Goal: Information Seeking & Learning: Learn about a topic

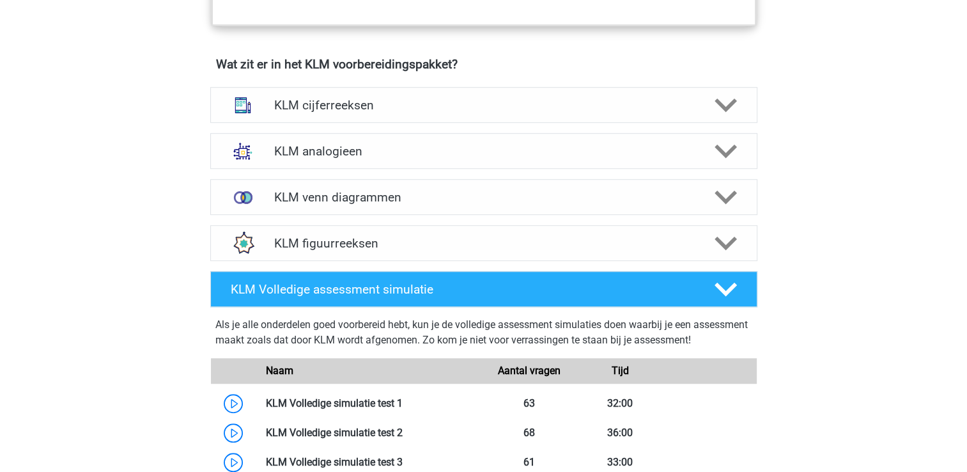
scroll to position [895, 0]
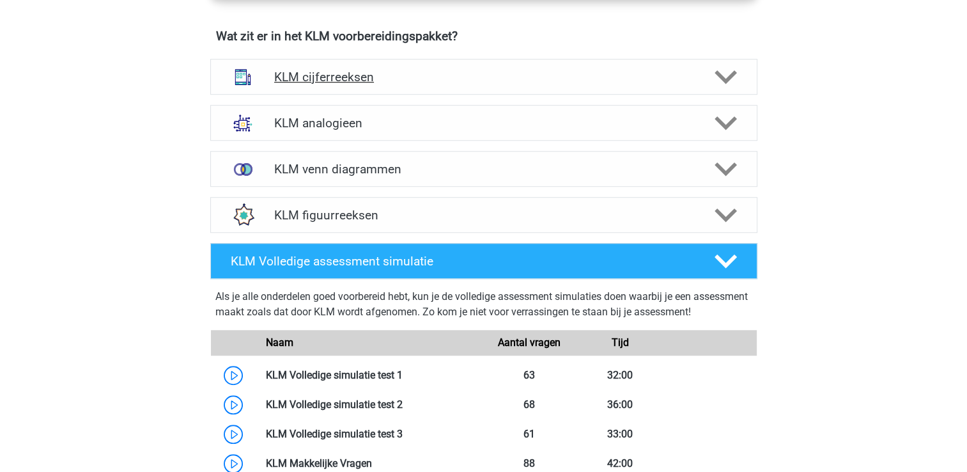
click at [341, 70] on h4 "KLM cijferreeksen" at bounding box center [483, 77] width 419 height 15
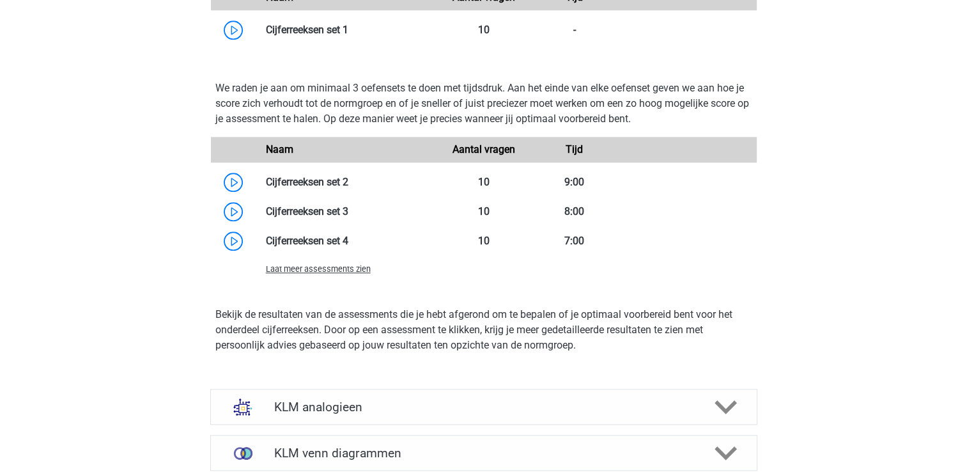
scroll to position [1342, 0]
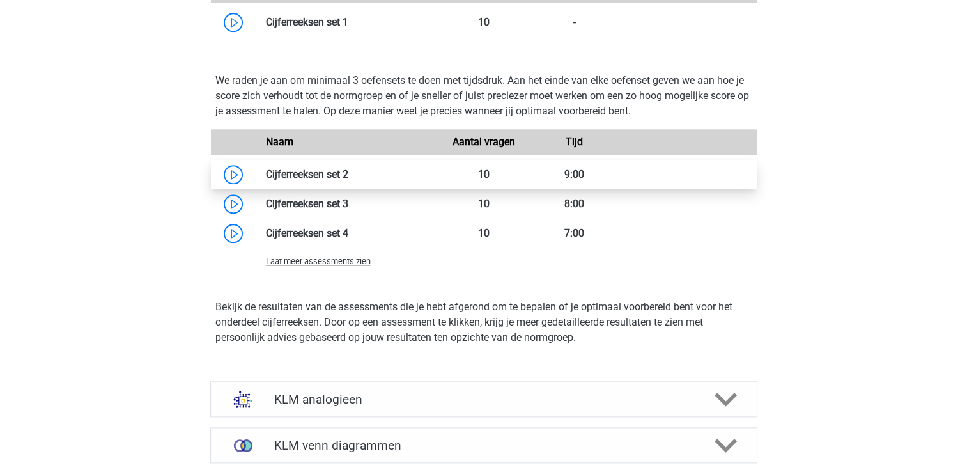
click at [348, 175] on link at bounding box center [348, 174] width 0 height 12
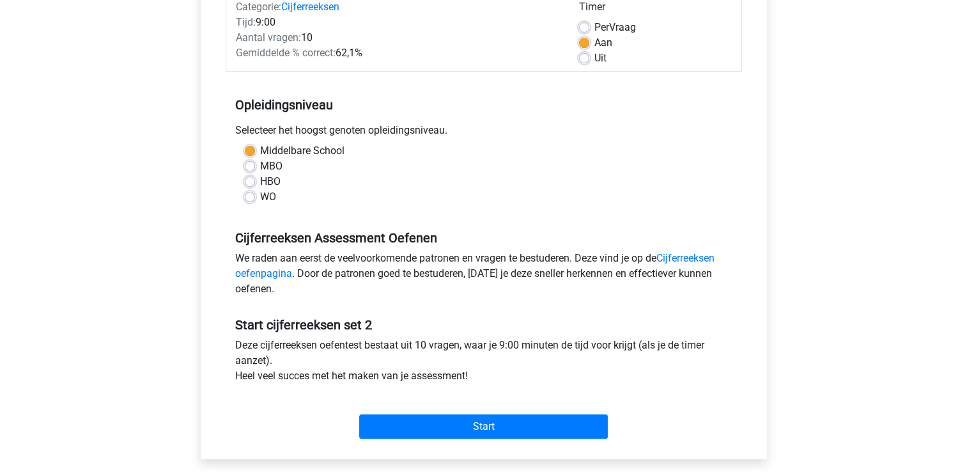
scroll to position [256, 0]
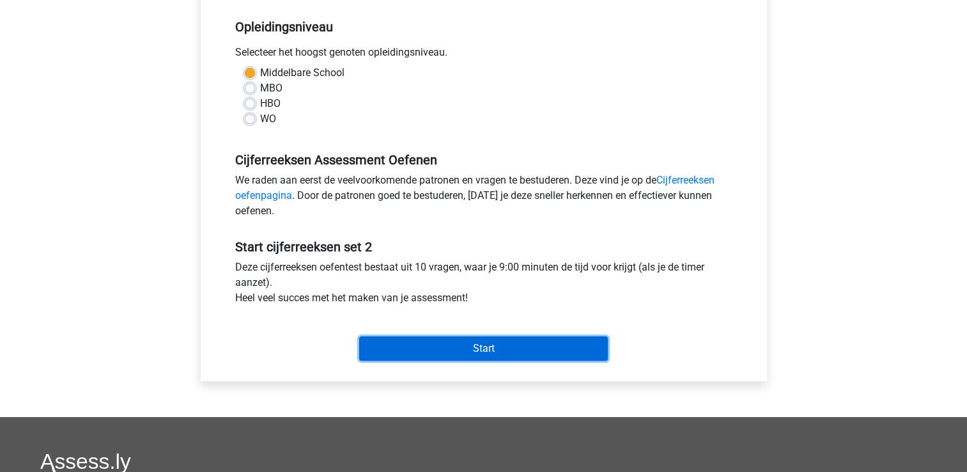
click at [482, 346] on input "Start" at bounding box center [483, 348] width 249 height 24
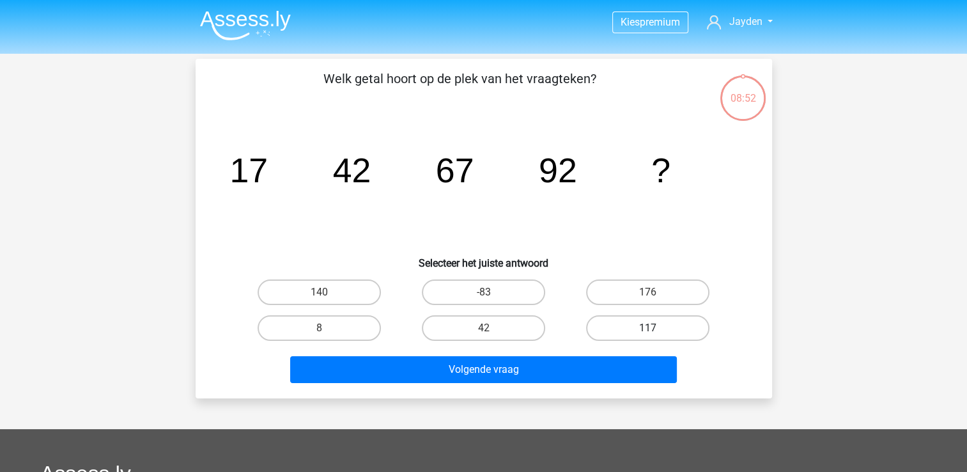
click at [660, 329] on label "117" at bounding box center [647, 328] width 123 height 26
click at [656, 329] on input "117" at bounding box center [652, 332] width 8 height 8
radio input "true"
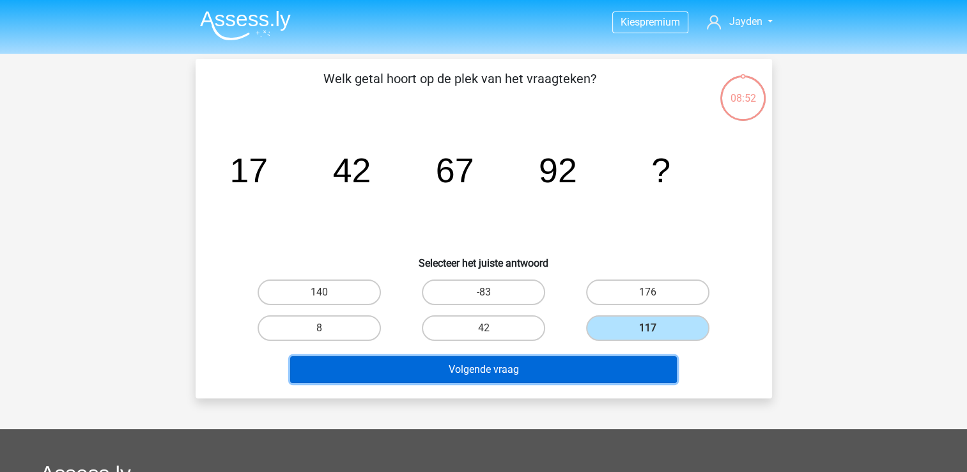
click at [619, 368] on button "Volgende vraag" at bounding box center [483, 369] width 387 height 27
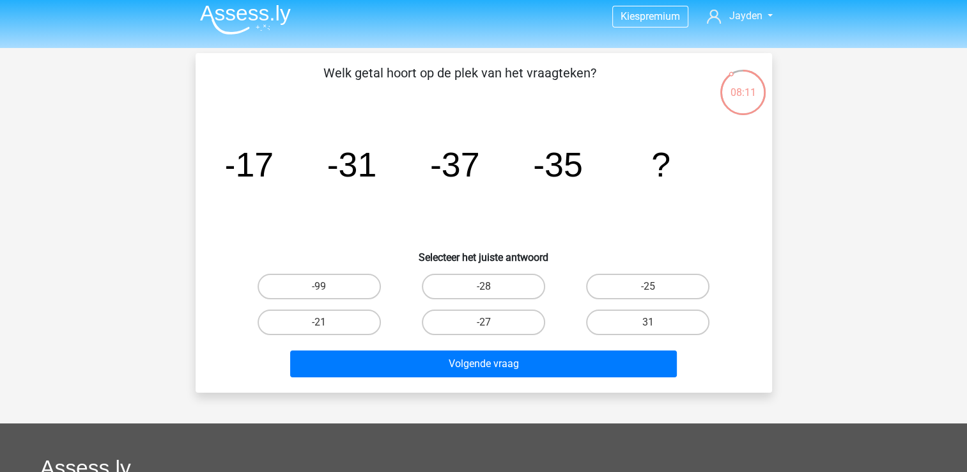
scroll to position [3, 0]
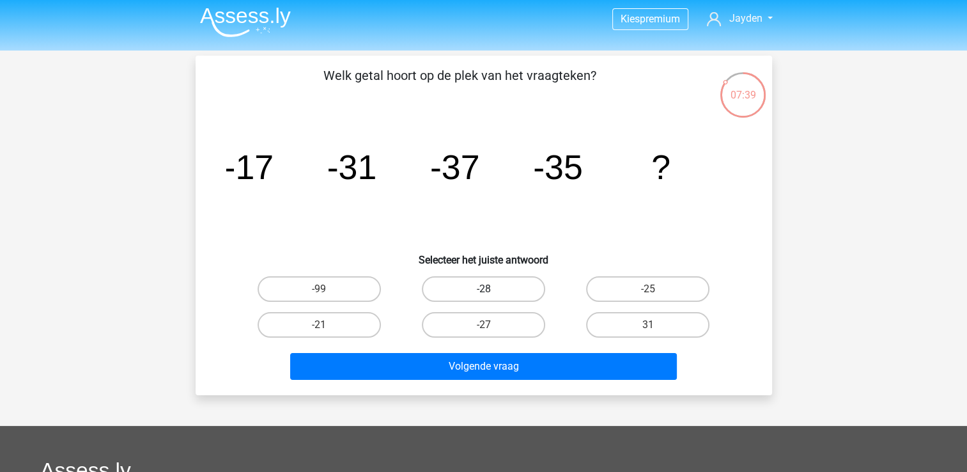
click at [477, 292] on label "-28" at bounding box center [483, 289] width 123 height 26
click at [483, 292] on input "-28" at bounding box center [487, 293] width 8 height 8
radio input "true"
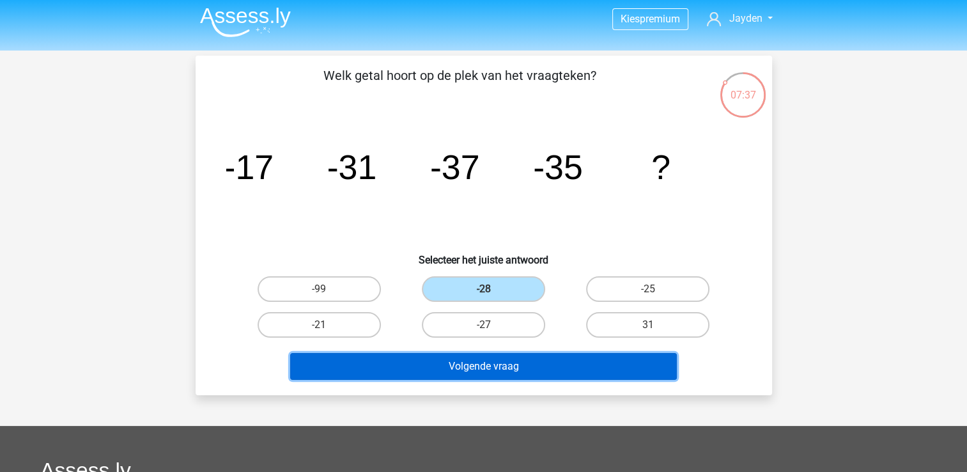
click at [496, 360] on button "Volgende vraag" at bounding box center [483, 366] width 387 height 27
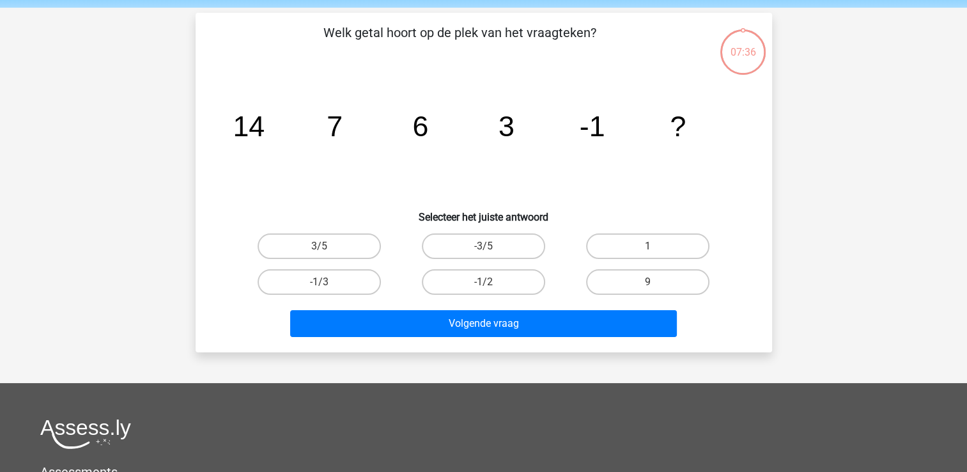
scroll to position [59, 0]
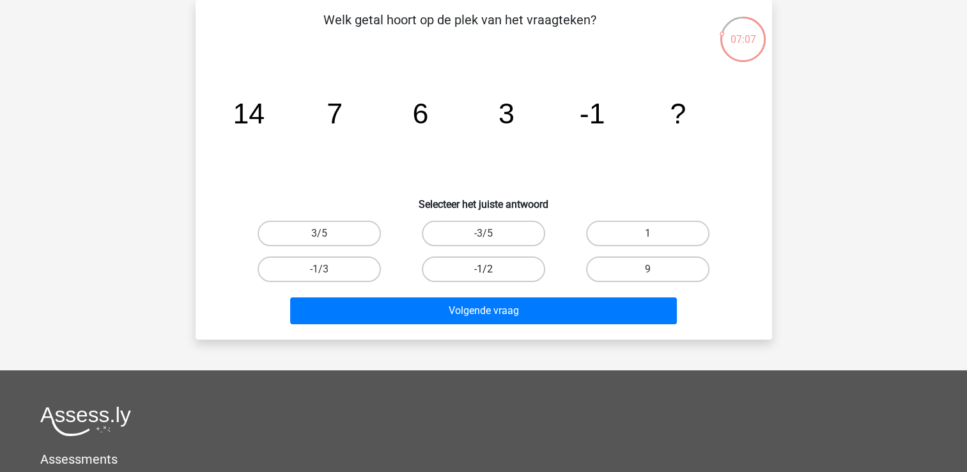
click at [466, 272] on label "-1/2" at bounding box center [483, 269] width 123 height 26
click at [483, 272] on input "-1/2" at bounding box center [487, 273] width 8 height 8
radio input "true"
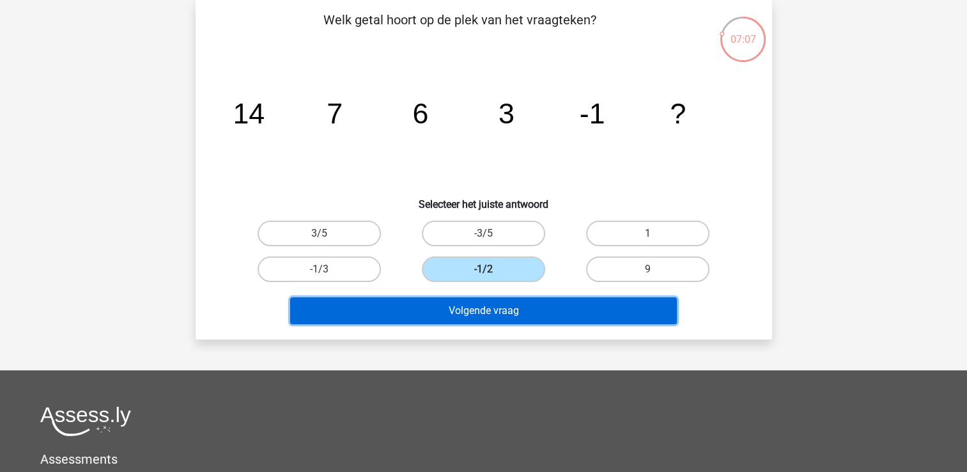
click at [485, 306] on button "Volgende vraag" at bounding box center [483, 310] width 387 height 27
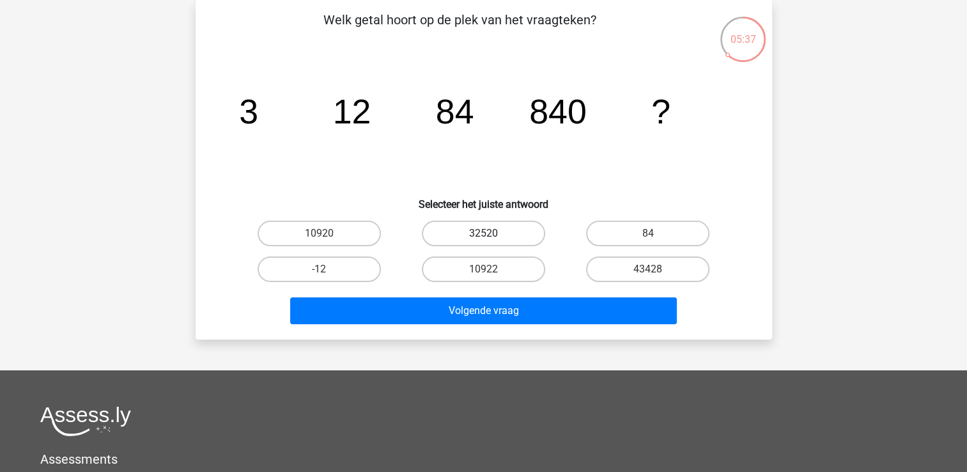
click at [486, 229] on label "32520" at bounding box center [483, 234] width 123 height 26
click at [486, 233] on input "32520" at bounding box center [487, 237] width 8 height 8
radio input "true"
click at [513, 295] on div "Volgende vraag" at bounding box center [484, 308] width 536 height 42
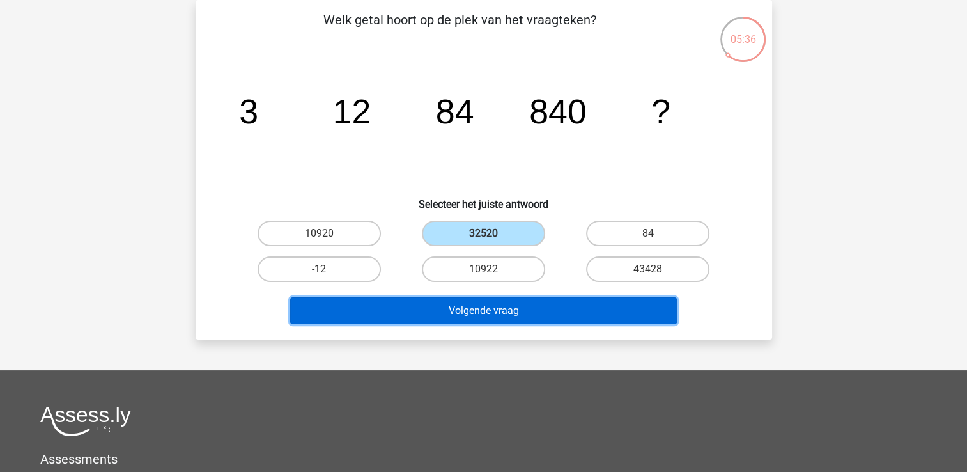
click at [518, 307] on button "Volgende vraag" at bounding box center [483, 310] width 387 height 27
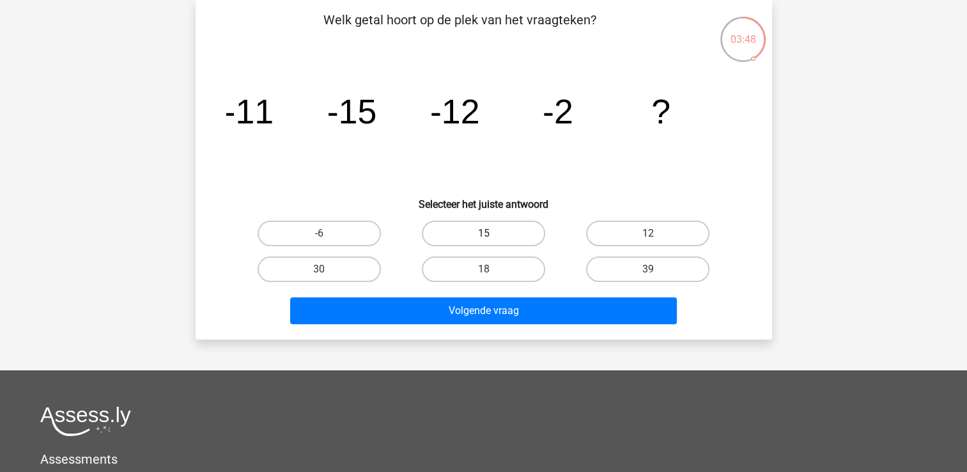
click at [524, 226] on label "15" at bounding box center [483, 234] width 123 height 26
click at [492, 233] on input "15" at bounding box center [487, 237] width 8 height 8
radio input "true"
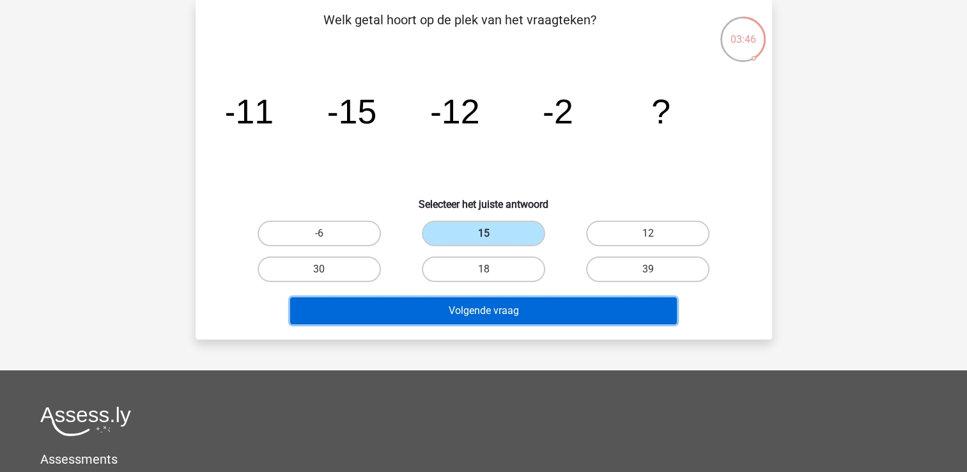
click at [564, 308] on button "Volgende vraag" at bounding box center [483, 310] width 387 height 27
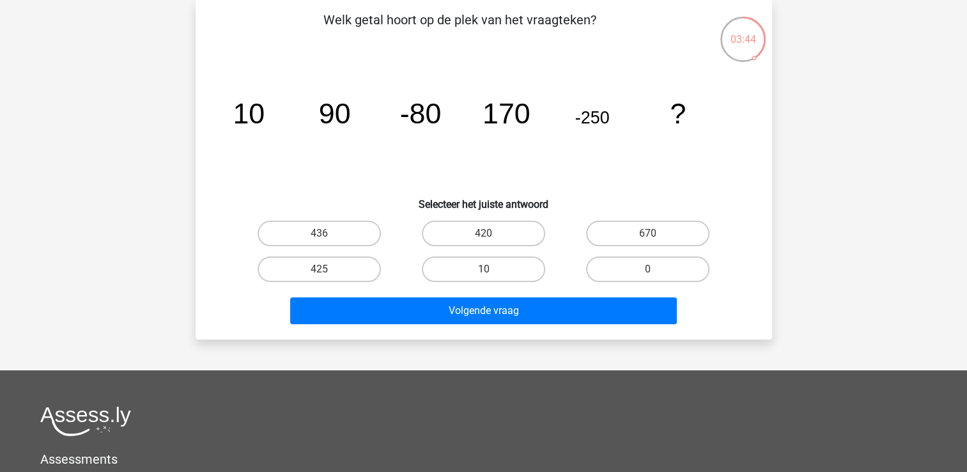
scroll to position [0, 0]
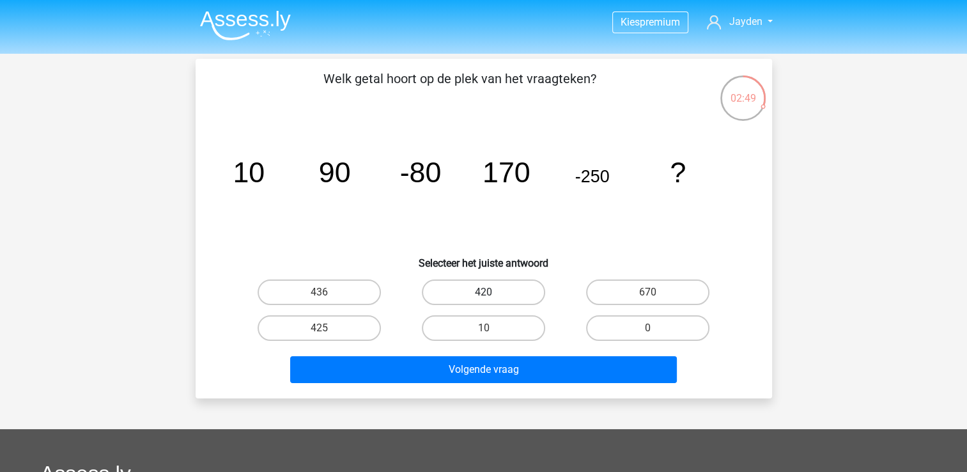
click at [498, 285] on label "420" at bounding box center [483, 292] width 123 height 26
click at [492, 292] on input "420" at bounding box center [487, 296] width 8 height 8
radio input "true"
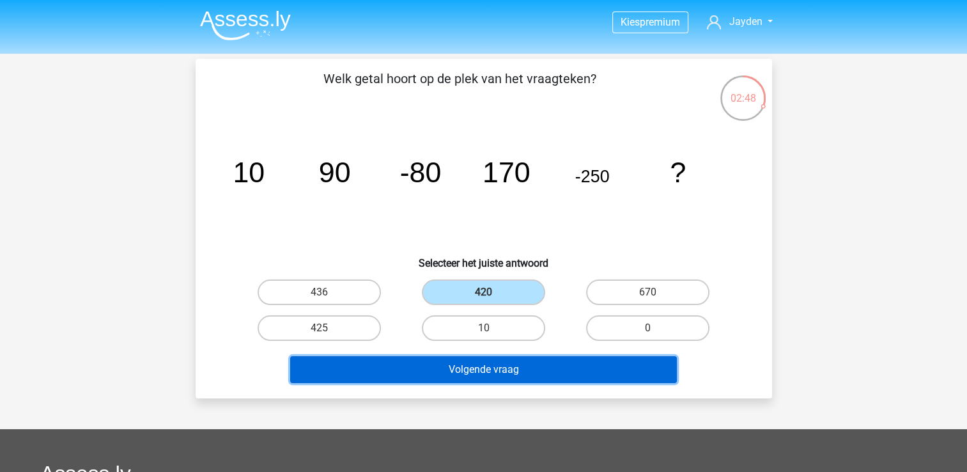
click at [520, 365] on button "Volgende vraag" at bounding box center [483, 369] width 387 height 27
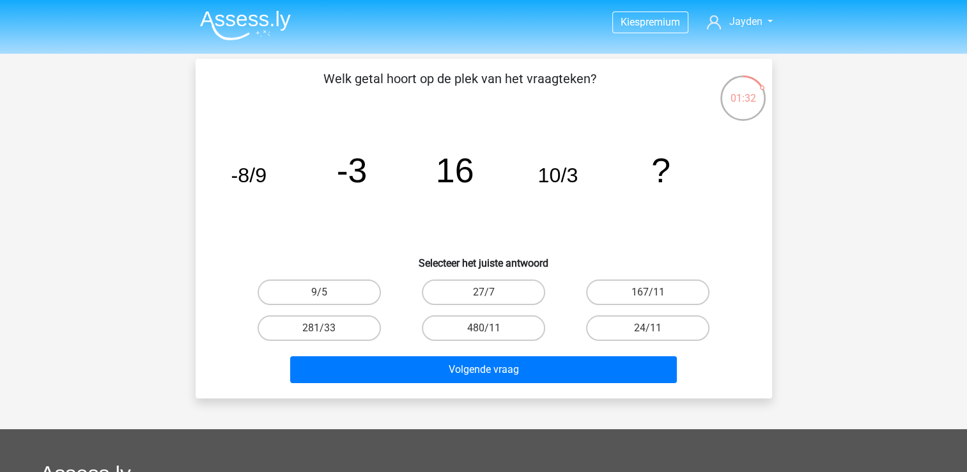
drag, startPoint x: 498, startPoint y: 329, endPoint x: 548, endPoint y: 331, distance: 49.9
click at [548, 331] on div "480/11" at bounding box center [484, 328] width 154 height 26
click at [610, 326] on label "24/11" at bounding box center [647, 328] width 123 height 26
click at [648, 328] on input "24/11" at bounding box center [652, 332] width 8 height 8
radio input "true"
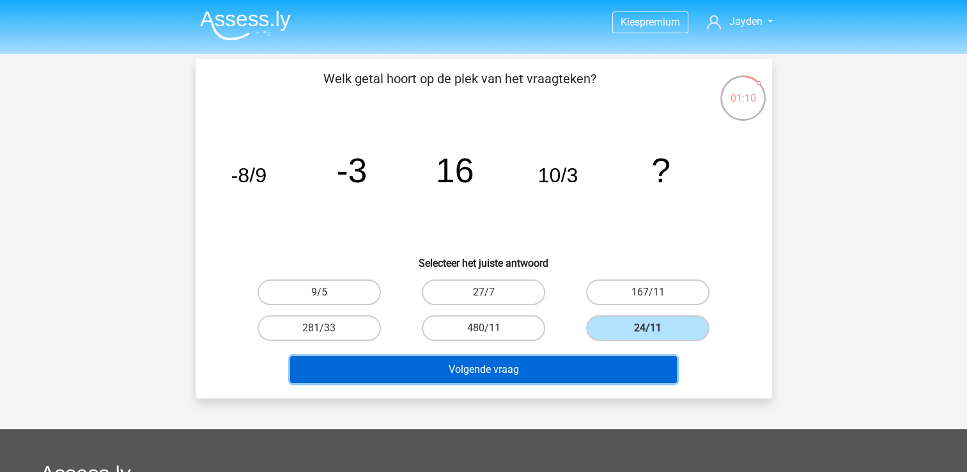
click at [611, 368] on button "Volgende vraag" at bounding box center [483, 369] width 387 height 27
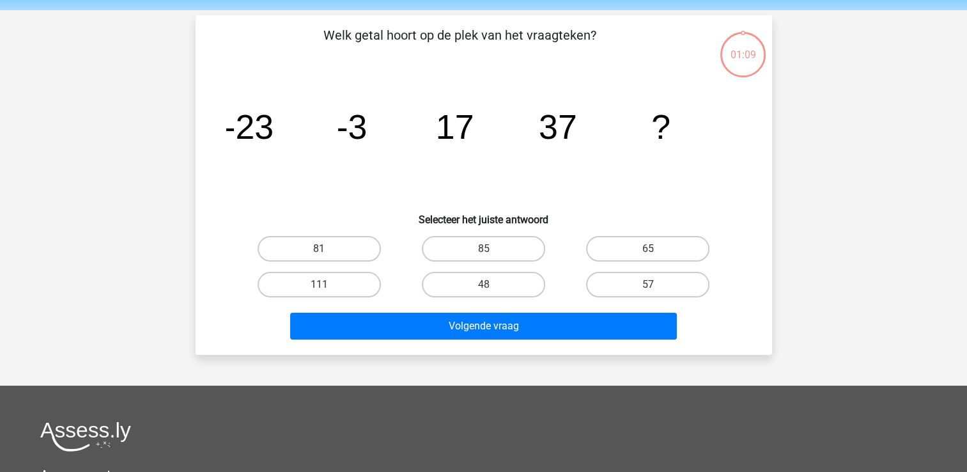
scroll to position [59, 0]
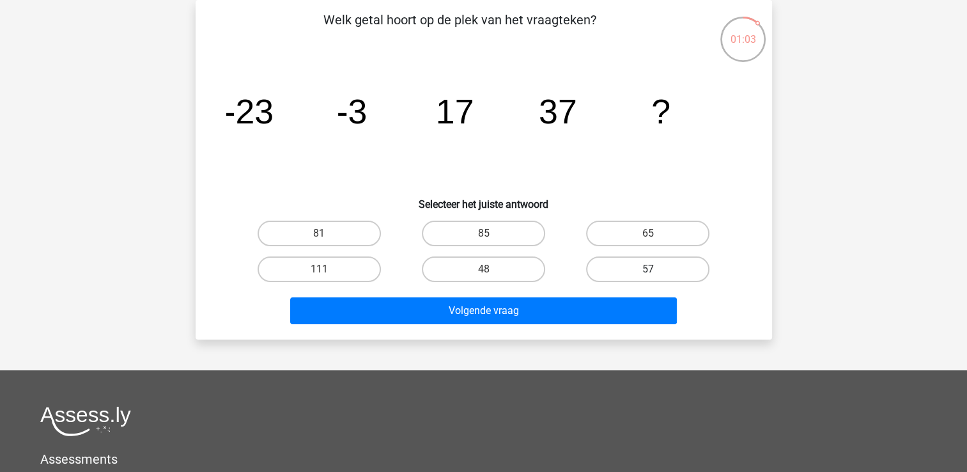
click at [645, 274] on label "57" at bounding box center [647, 269] width 123 height 26
click at [648, 274] on input "57" at bounding box center [652, 273] width 8 height 8
radio input "true"
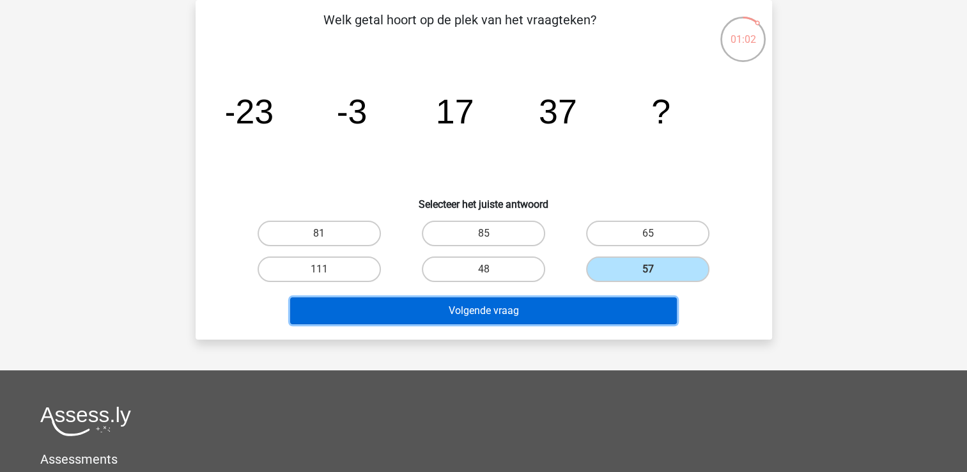
click at [580, 314] on button "Volgende vraag" at bounding box center [483, 310] width 387 height 27
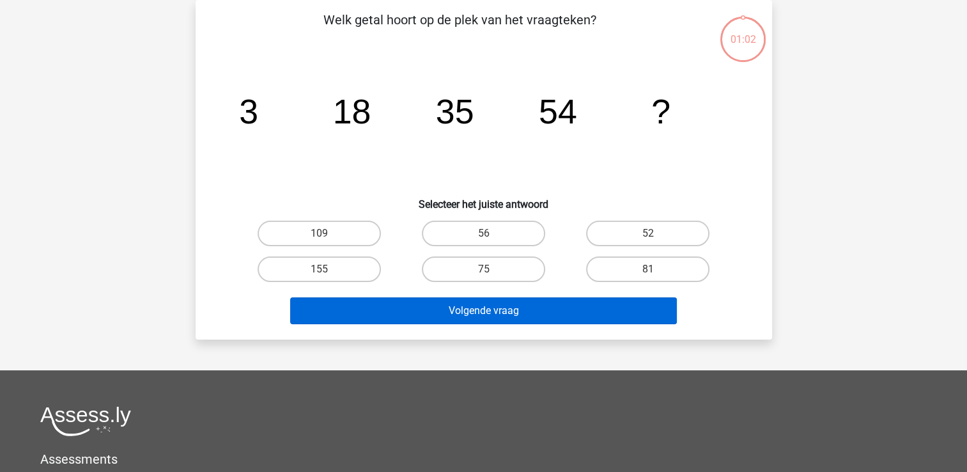
scroll to position [9, 0]
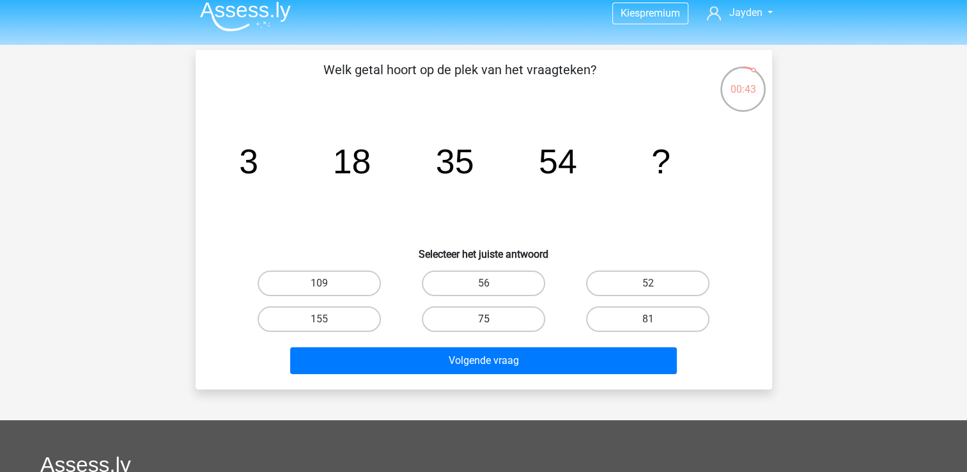
click at [497, 313] on label "75" at bounding box center [483, 319] width 123 height 26
click at [492, 319] on input "75" at bounding box center [487, 323] width 8 height 8
radio input "true"
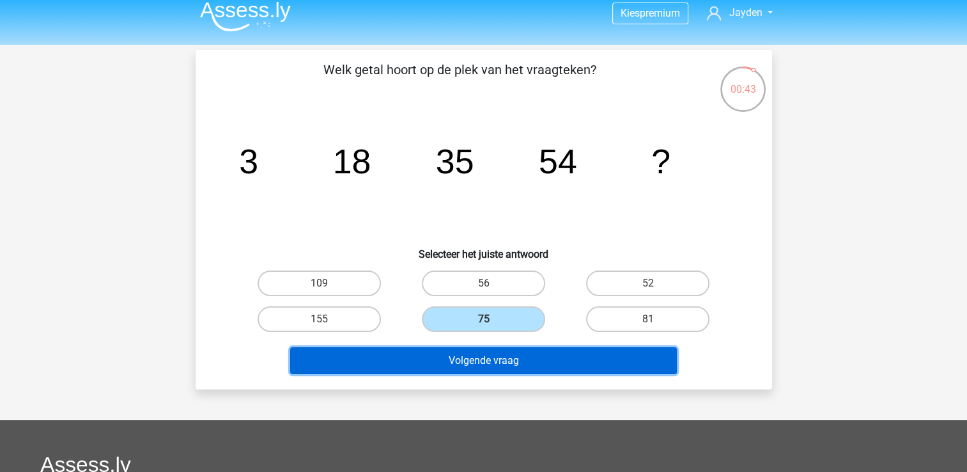
click at [529, 358] on button "Volgende vraag" at bounding box center [483, 360] width 387 height 27
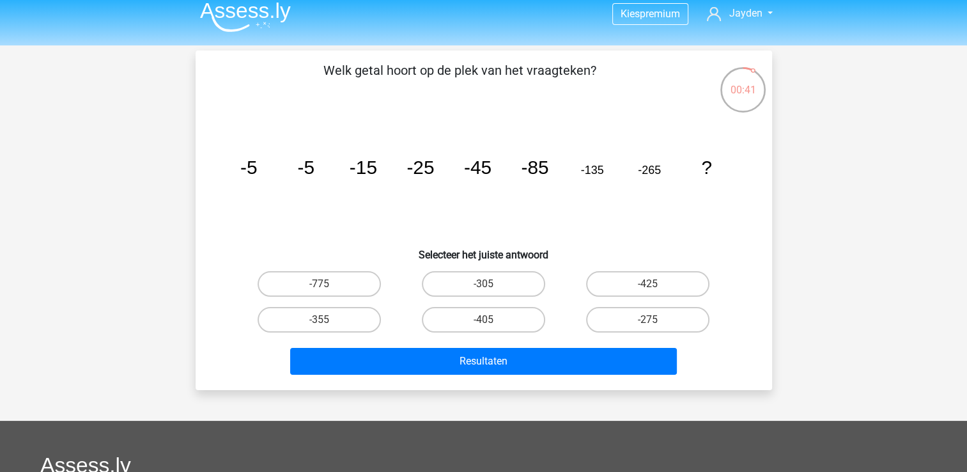
scroll to position [0, 0]
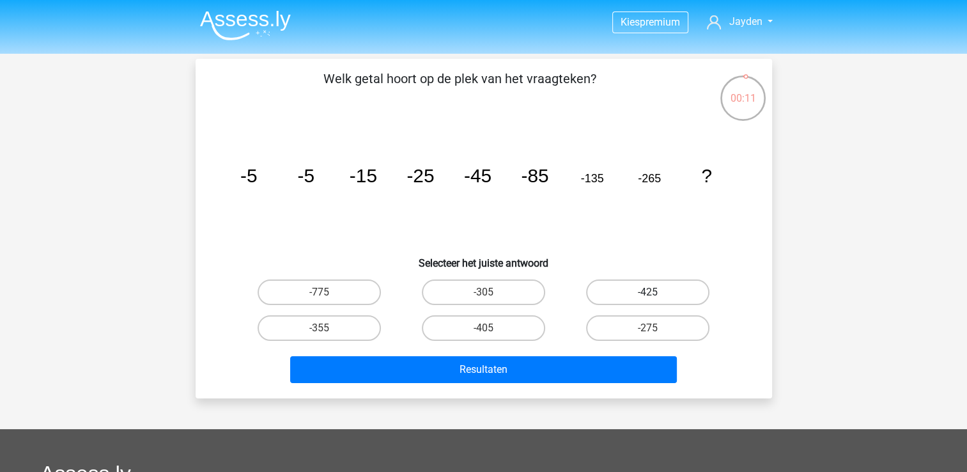
click at [661, 292] on label "-425" at bounding box center [647, 292] width 123 height 26
click at [656, 292] on input "-425" at bounding box center [652, 296] width 8 height 8
radio input "true"
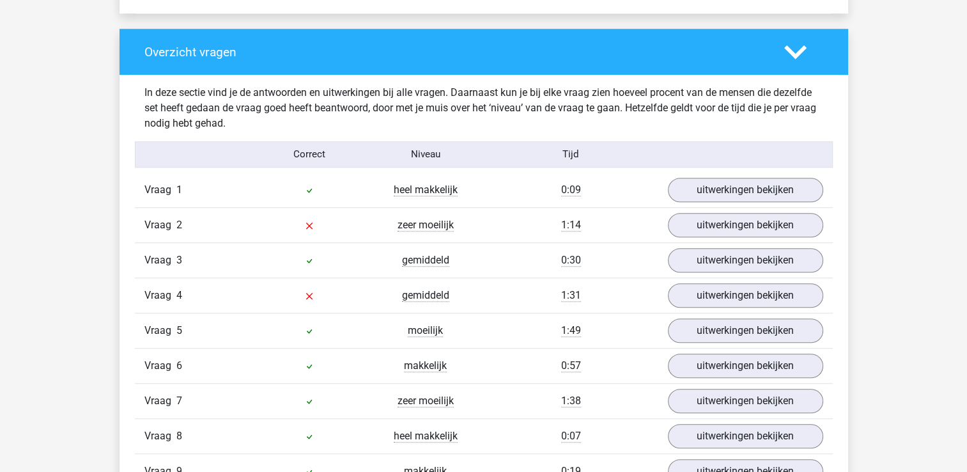
scroll to position [933, 0]
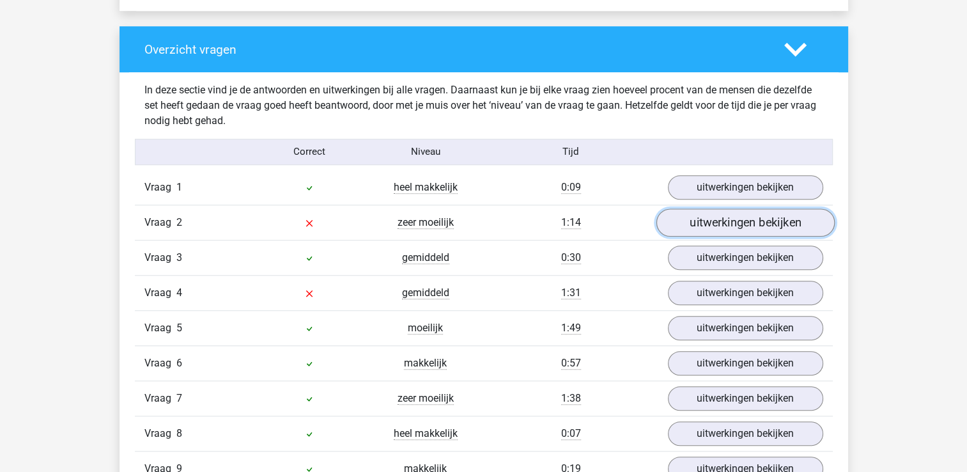
click at [711, 224] on link "uitwerkingen bekijken" at bounding box center [745, 222] width 178 height 28
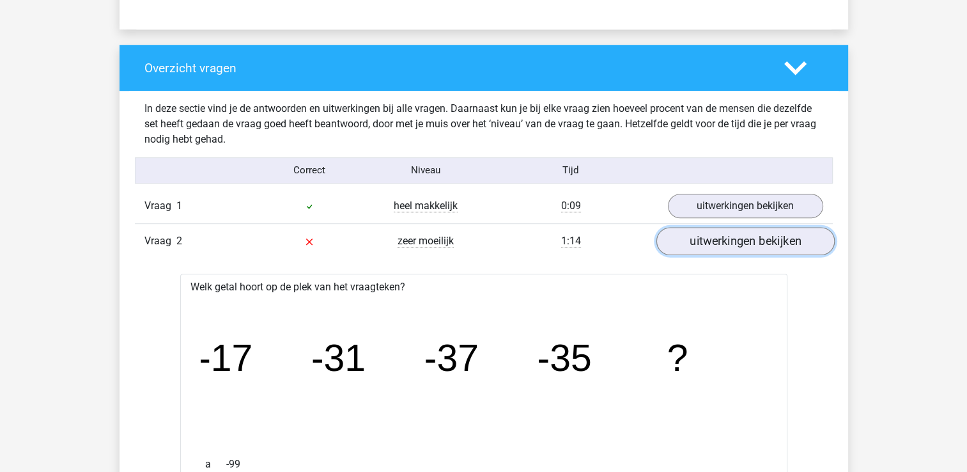
scroll to position [914, 0]
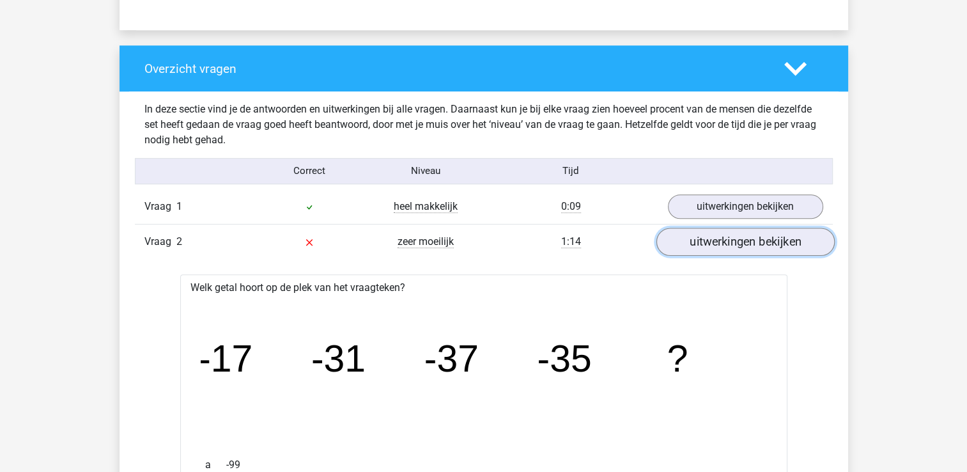
click at [722, 245] on link "uitwerkingen bekijken" at bounding box center [745, 242] width 178 height 28
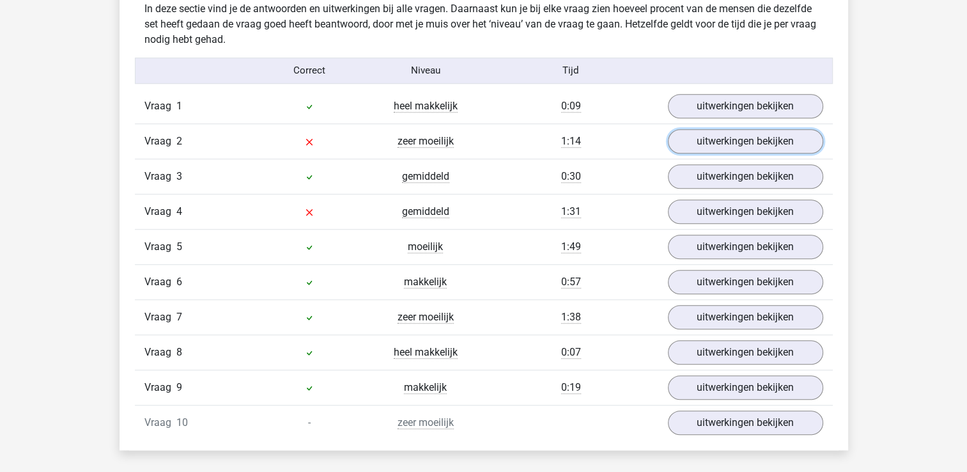
scroll to position [1016, 0]
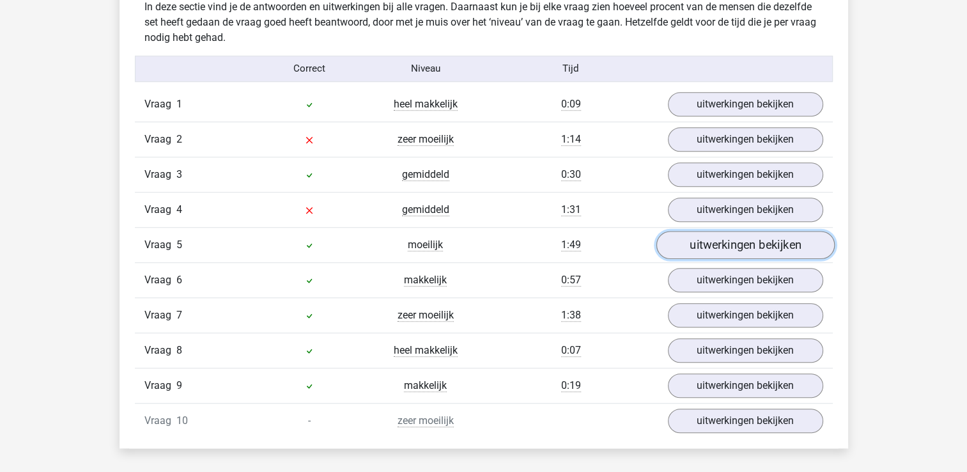
click at [715, 235] on link "uitwerkingen bekijken" at bounding box center [745, 245] width 178 height 28
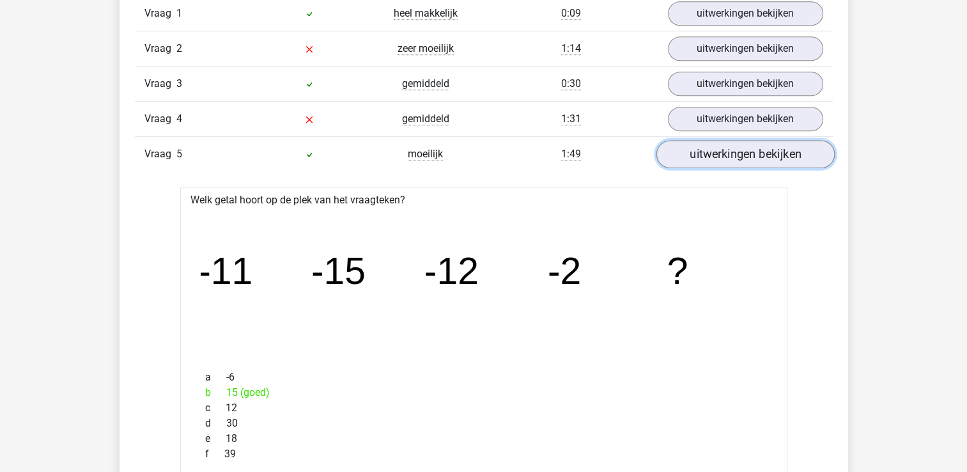
scroll to position [1107, 0]
click at [734, 157] on link "uitwerkingen bekijken" at bounding box center [745, 154] width 178 height 28
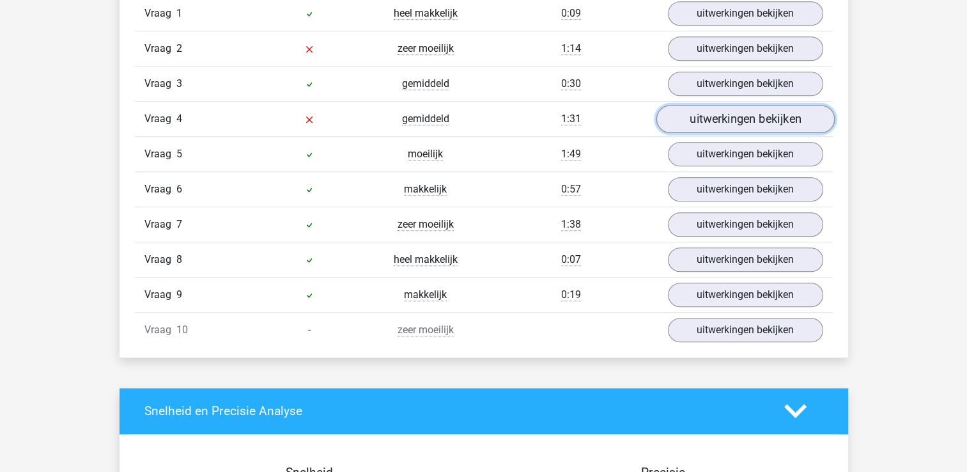
click at [698, 111] on link "uitwerkingen bekijken" at bounding box center [745, 119] width 178 height 28
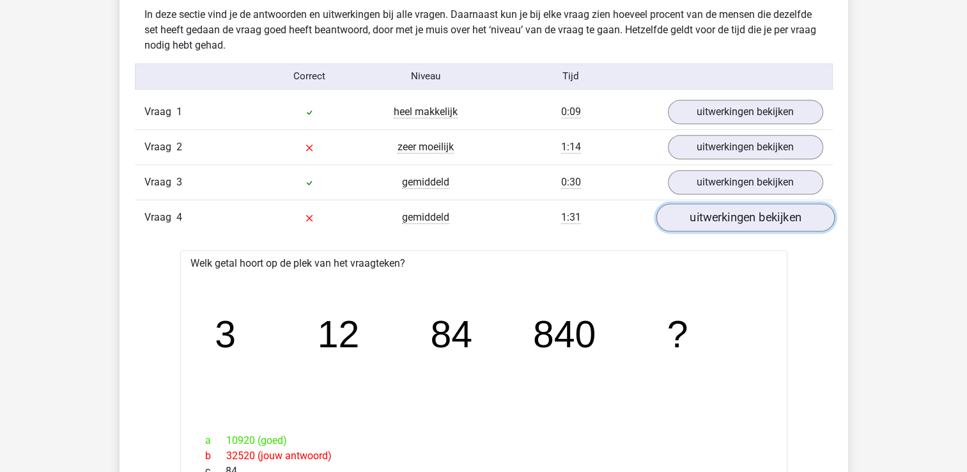
click at [722, 216] on link "uitwerkingen bekijken" at bounding box center [745, 217] width 178 height 28
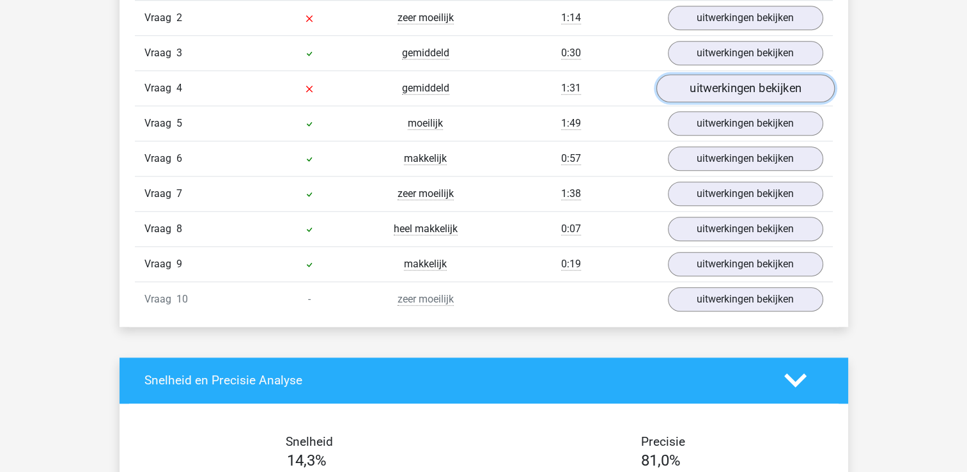
scroll to position [1135, 0]
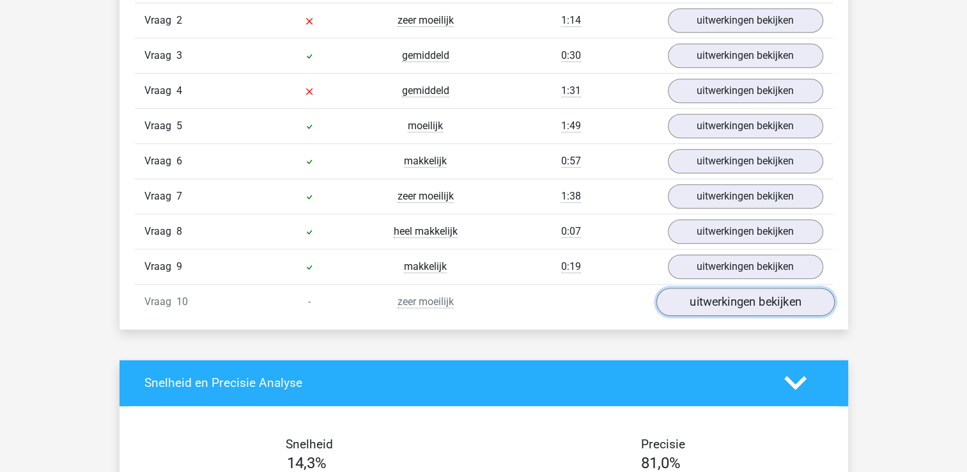
click at [756, 308] on link "uitwerkingen bekijken" at bounding box center [745, 302] width 178 height 28
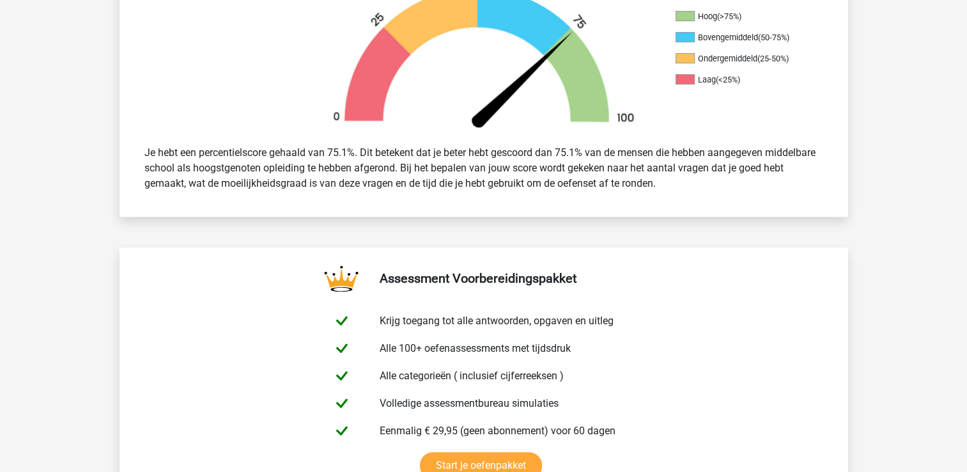
scroll to position [258, 0]
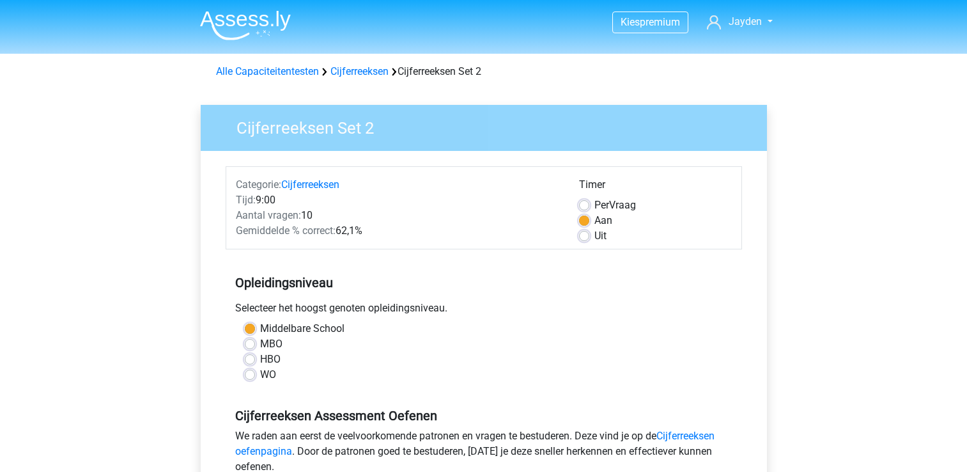
scroll to position [256, 0]
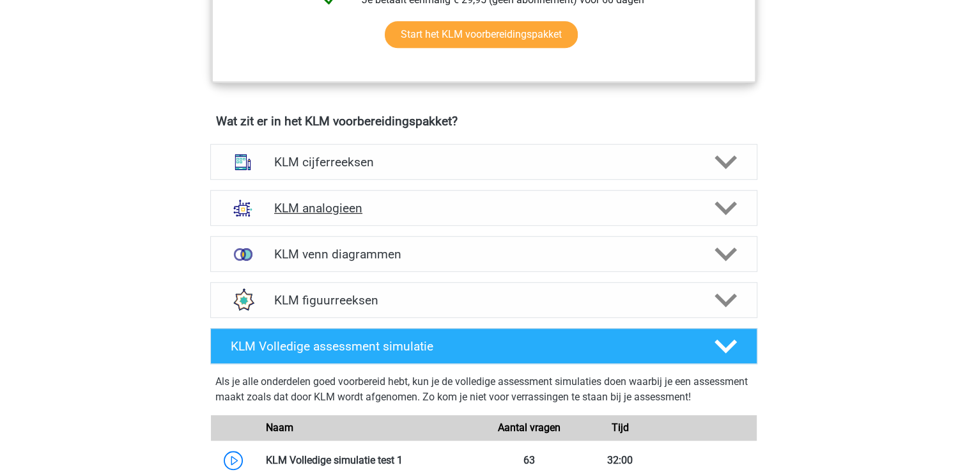
scroll to position [808, 0]
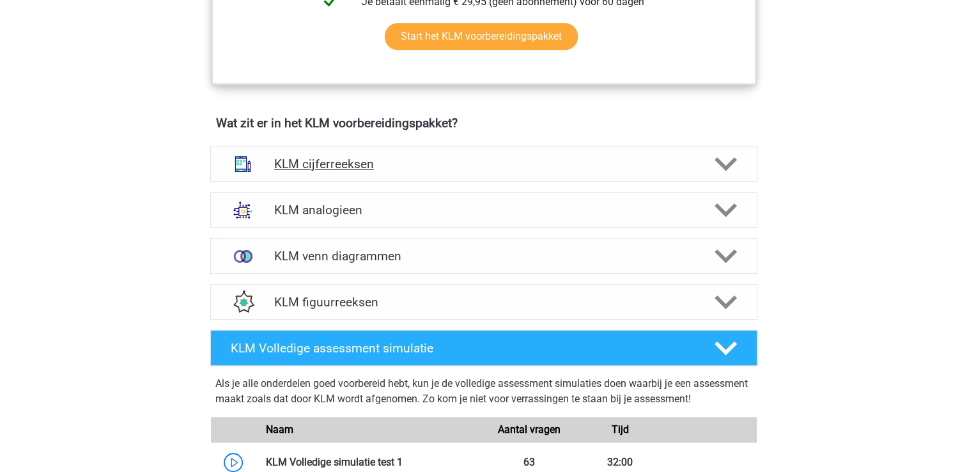
click at [386, 157] on h4 "KLM cijferreeksen" at bounding box center [483, 164] width 419 height 15
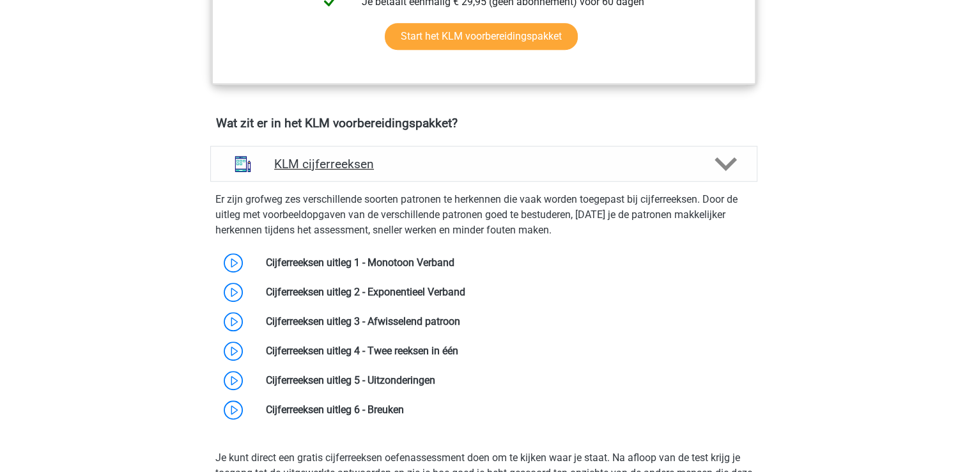
click at [323, 162] on h4 "KLM cijferreeksen" at bounding box center [483, 164] width 419 height 15
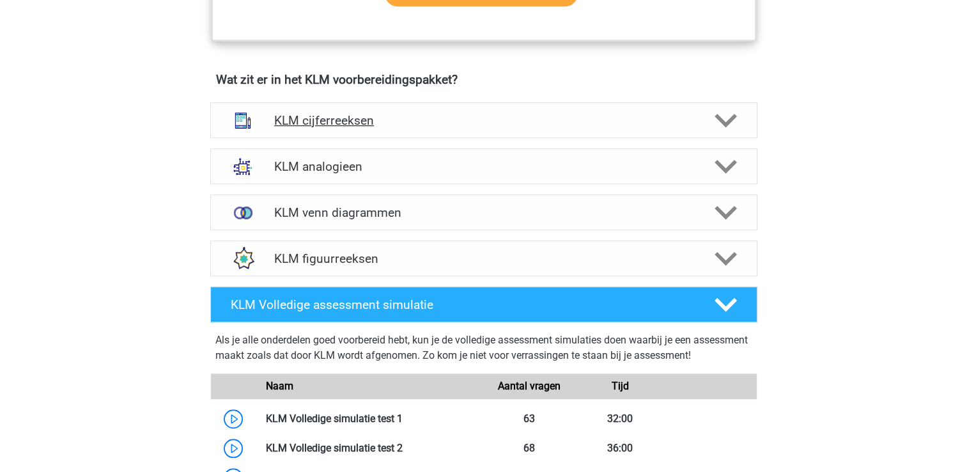
scroll to position [854, 0]
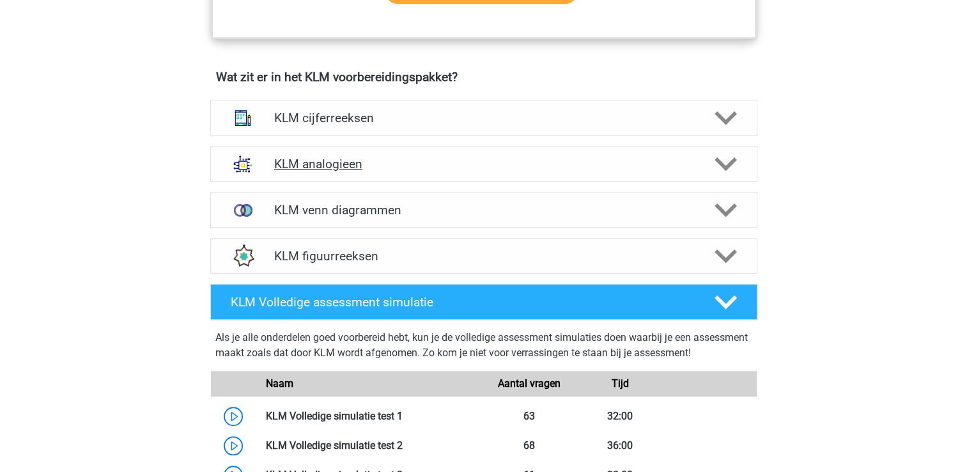
click at [314, 160] on h4 "KLM analogieen" at bounding box center [483, 164] width 419 height 15
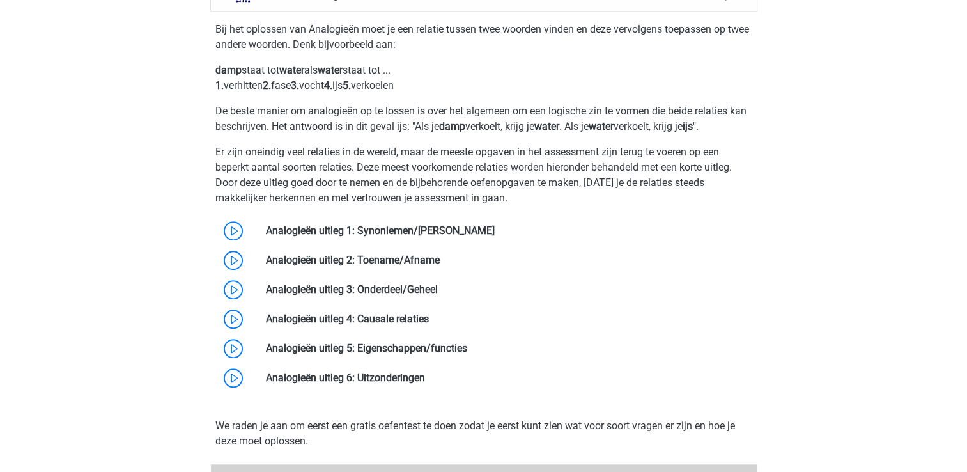
scroll to position [1025, 0]
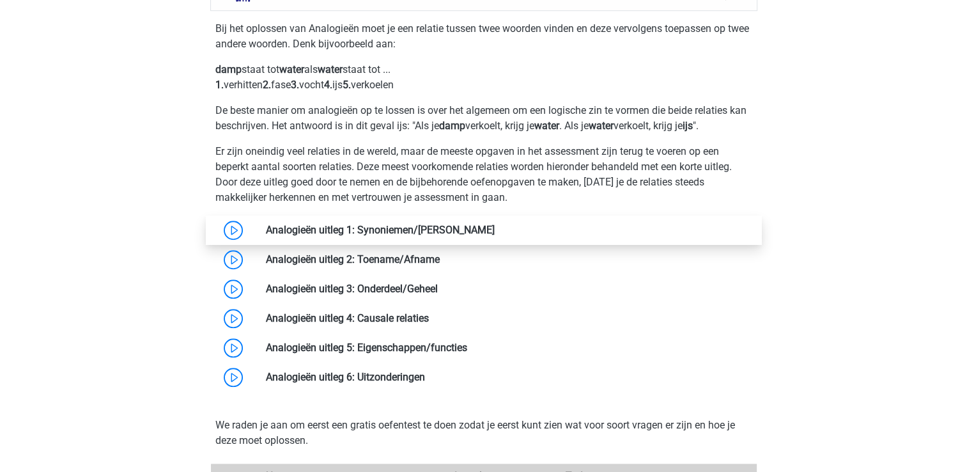
click at [495, 236] on link at bounding box center [495, 230] width 0 height 12
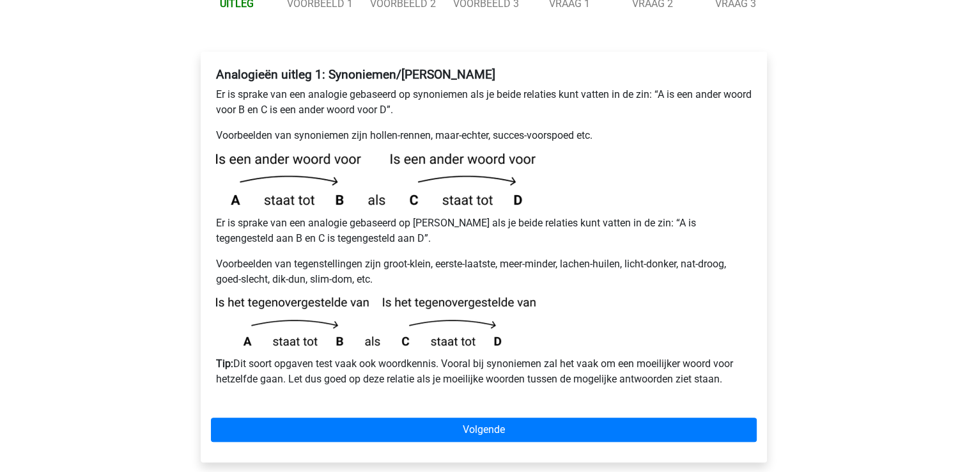
scroll to position [199, 0]
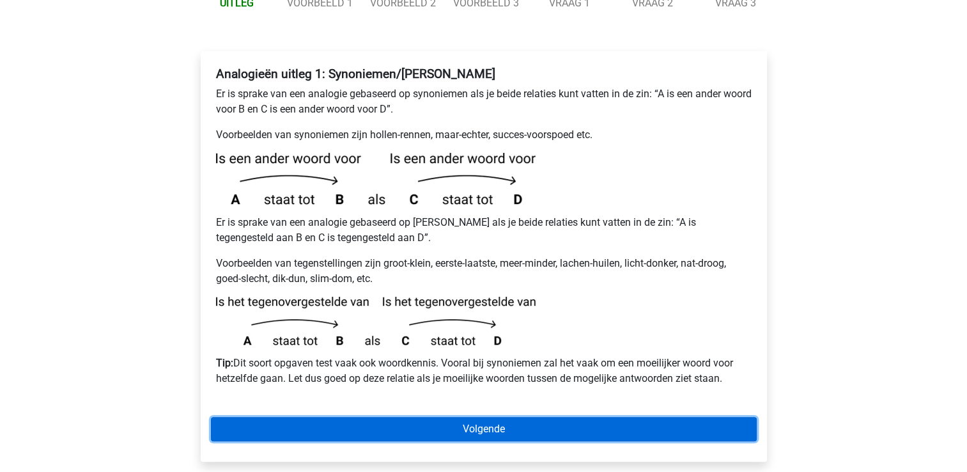
click at [559, 417] on link "Volgende" at bounding box center [484, 429] width 546 height 24
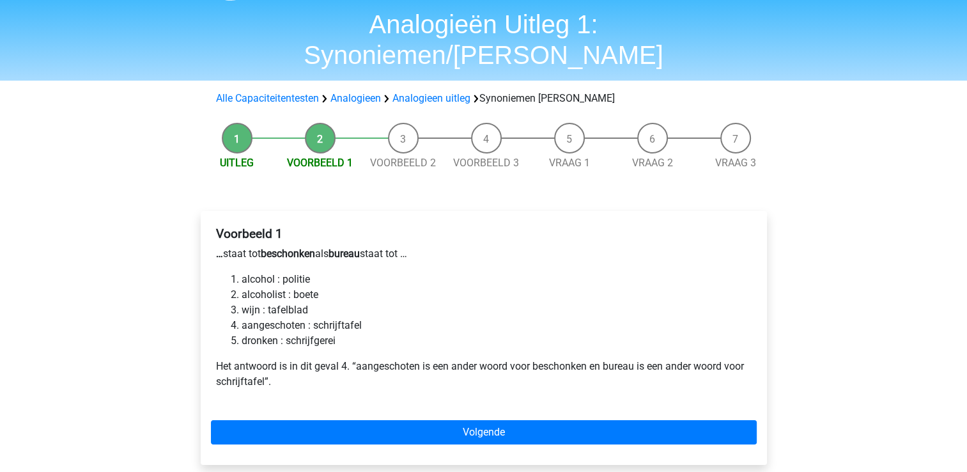
scroll to position [63, 0]
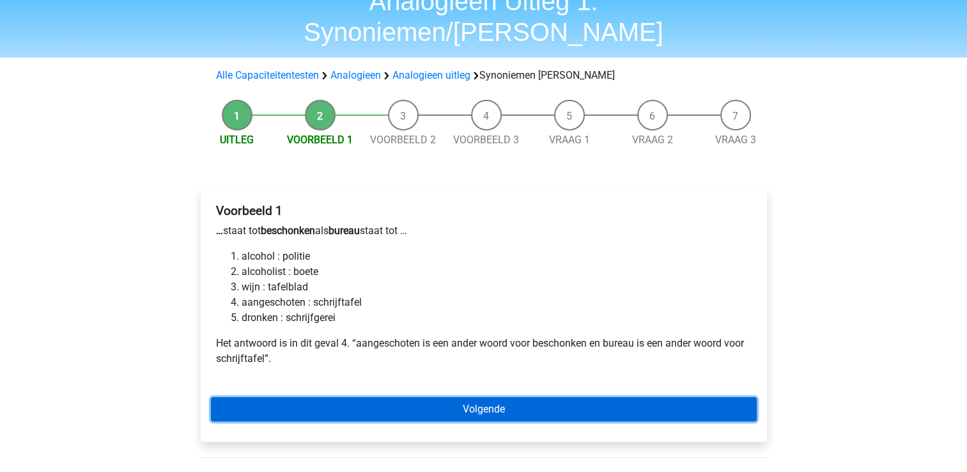
click at [462, 397] on link "Volgende" at bounding box center [484, 409] width 546 height 24
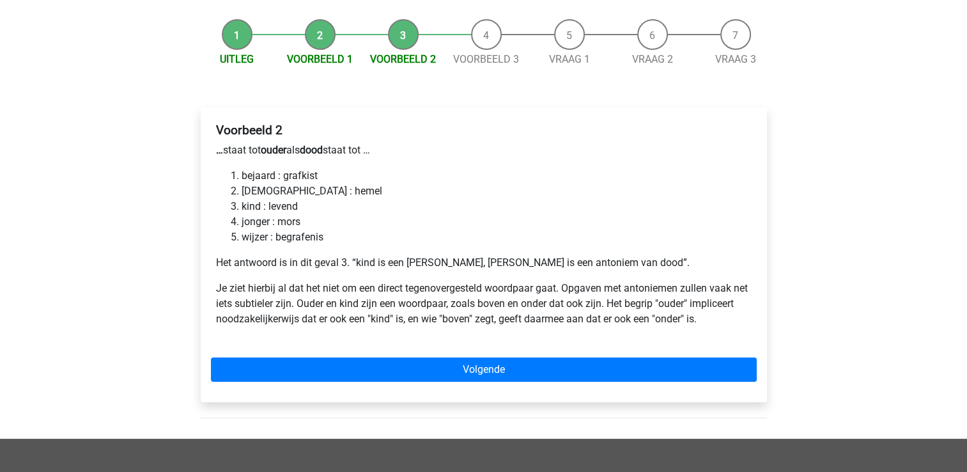
scroll to position [171, 0]
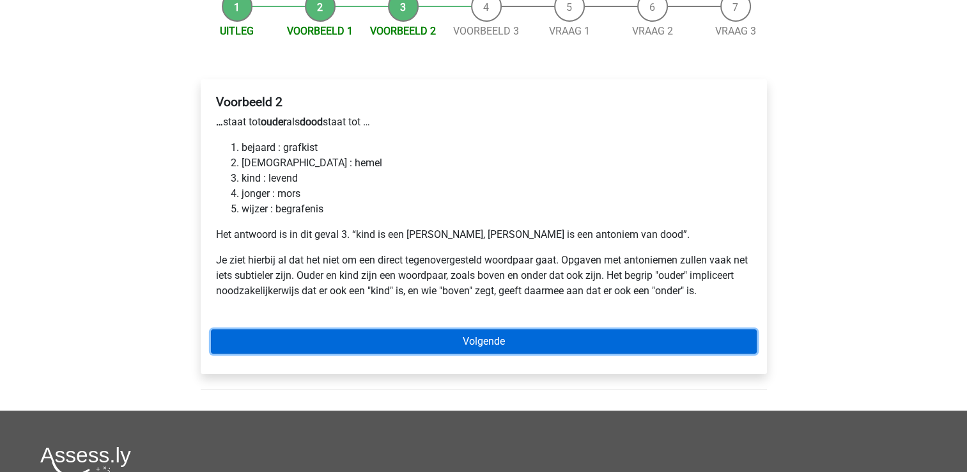
click at [381, 329] on link "Volgende" at bounding box center [484, 341] width 546 height 24
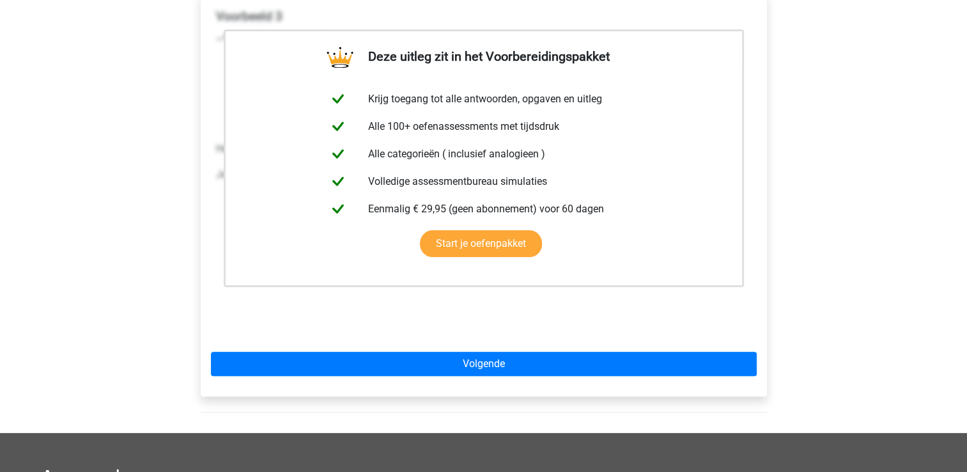
scroll to position [258, 0]
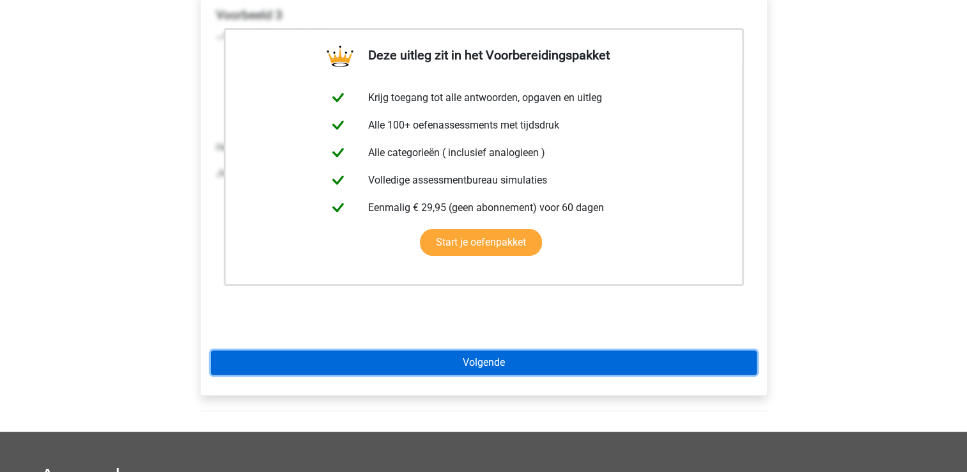
click at [417, 350] on link "Volgende" at bounding box center [484, 362] width 546 height 24
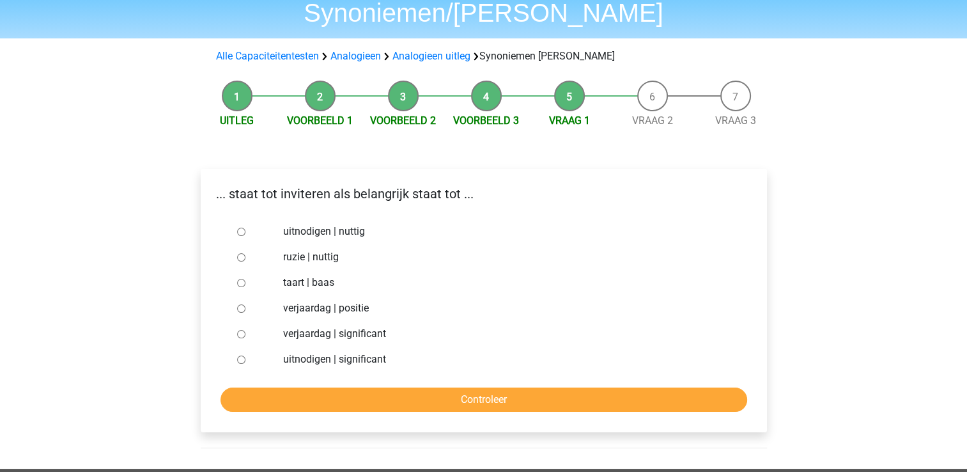
scroll to position [91, 0]
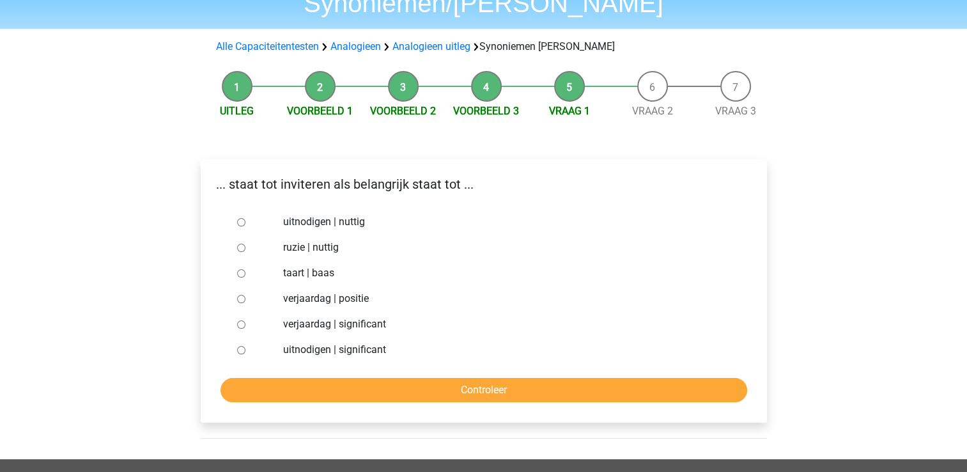
click at [320, 209] on div "uitnodigen | nuttig" at bounding box center [505, 222] width 462 height 26
click at [322, 214] on label "uitnodigen | nuttig" at bounding box center [504, 221] width 442 height 15
click at [245, 218] on input "uitnodigen | nuttig" at bounding box center [241, 222] width 8 height 8
radio input "true"
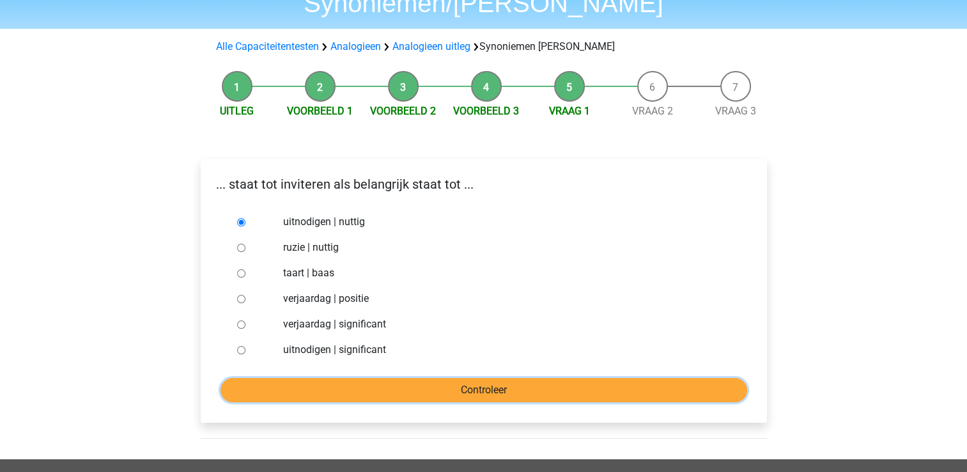
click at [414, 378] on input "Controleer" at bounding box center [484, 390] width 527 height 24
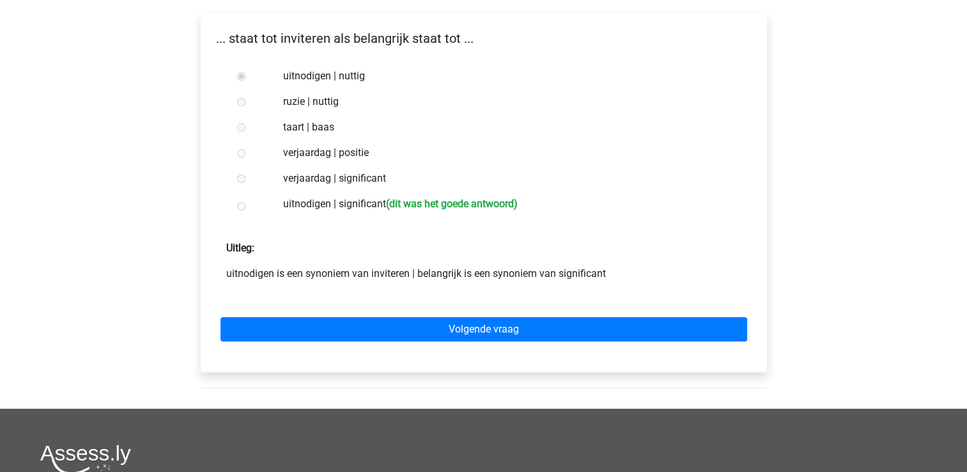
scroll to position [240, 0]
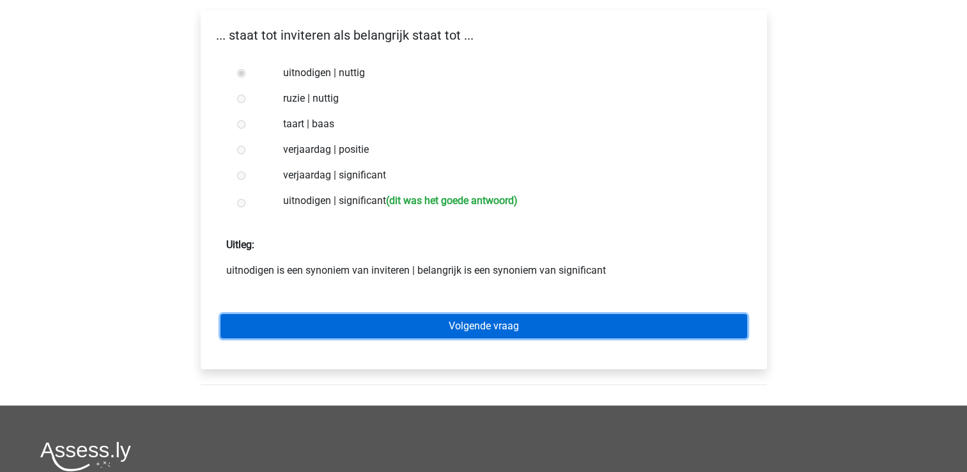
click at [458, 314] on link "Volgende vraag" at bounding box center [484, 326] width 527 height 24
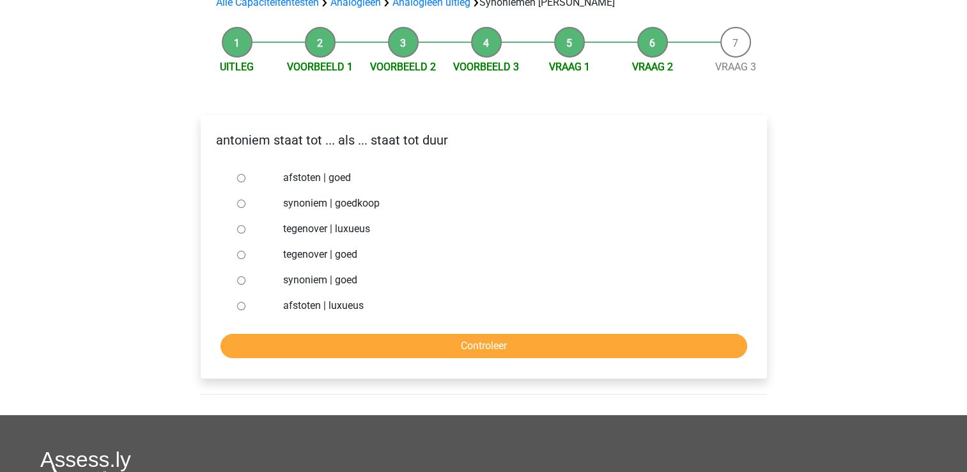
scroll to position [137, 0]
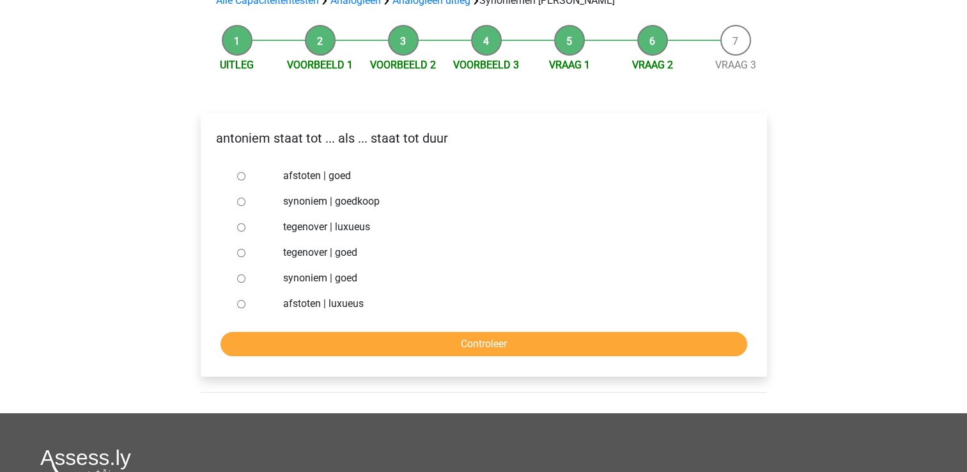
click at [299, 194] on label "synoniem | goedkoop" at bounding box center [504, 201] width 442 height 15
click at [245, 198] on input "synoniem | goedkoop" at bounding box center [241, 202] width 8 height 8
radio input "true"
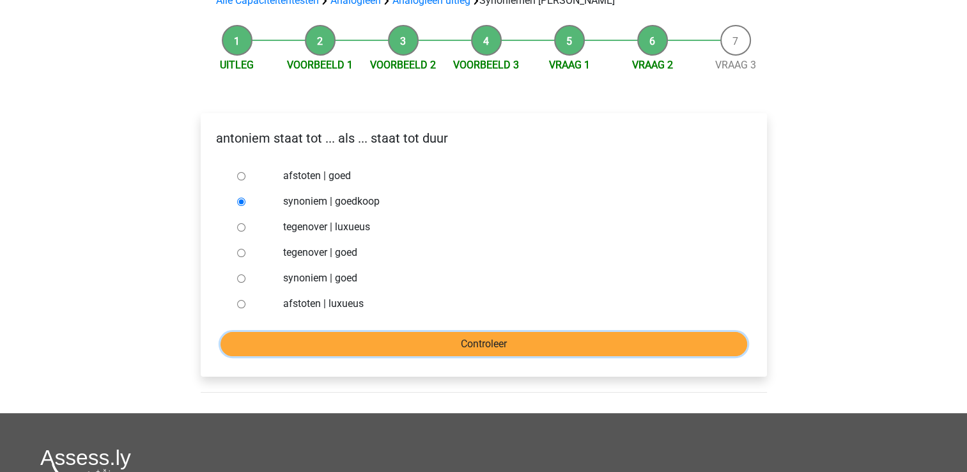
click at [399, 332] on input "Controleer" at bounding box center [484, 344] width 527 height 24
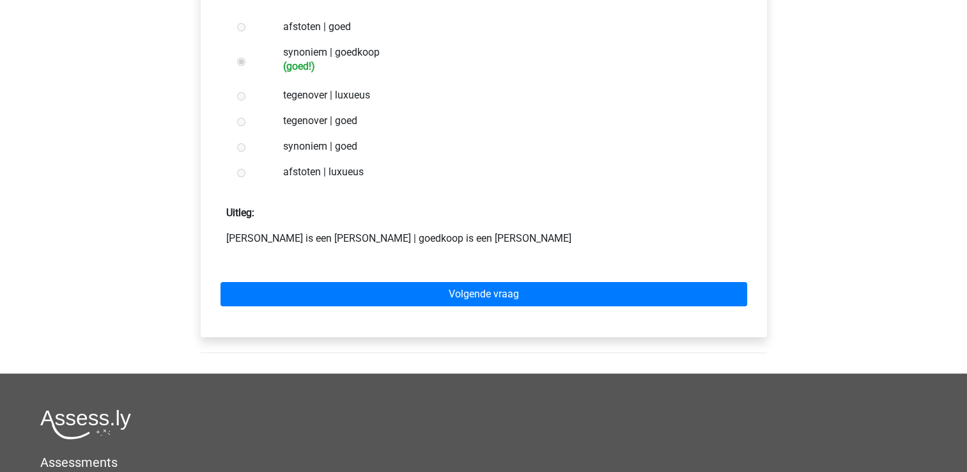
scroll to position [296, 0]
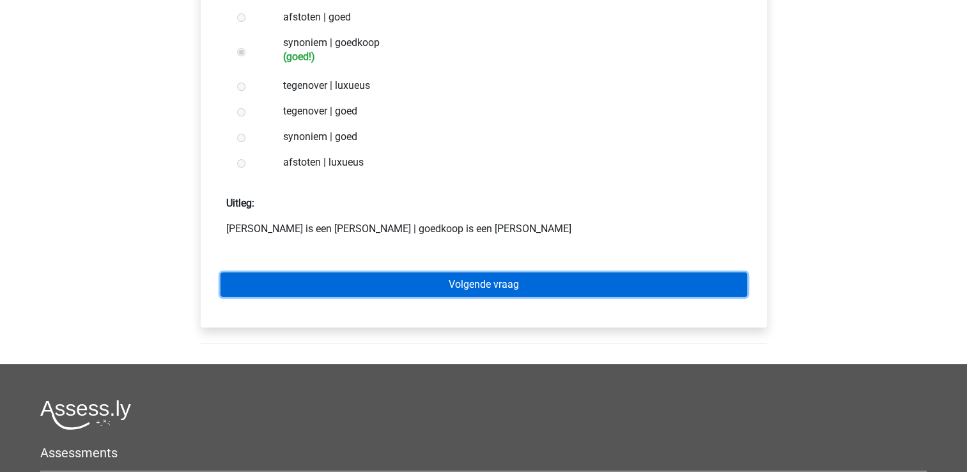
click at [371, 272] on link "Volgende vraag" at bounding box center [484, 284] width 527 height 24
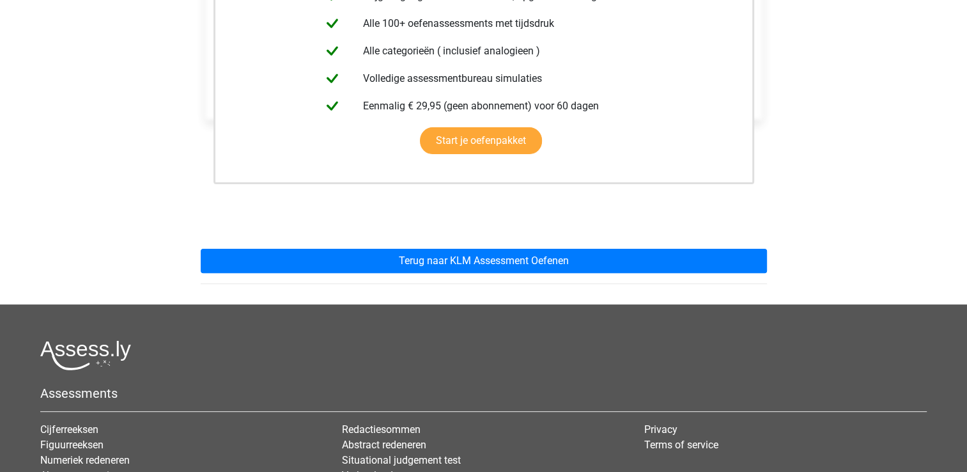
scroll to position [337, 0]
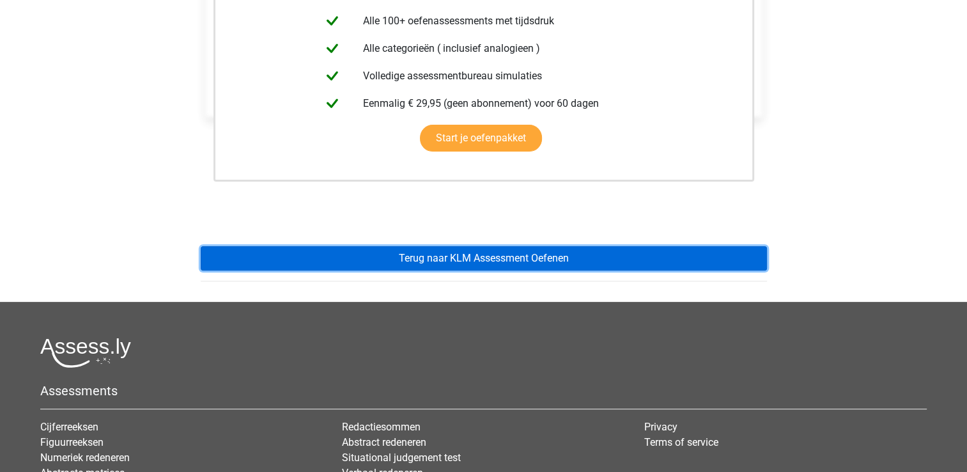
click at [453, 246] on link "Terug naar KLM Assessment Oefenen" at bounding box center [484, 258] width 566 height 24
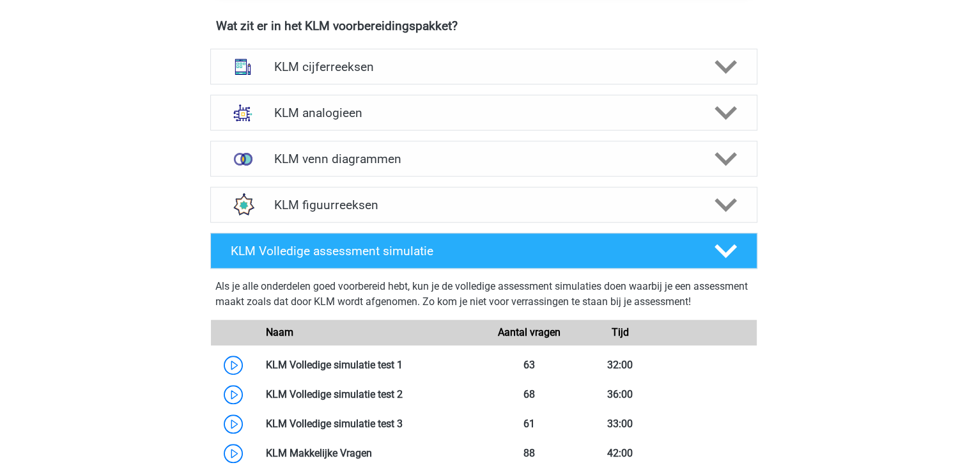
scroll to position [905, 0]
click at [318, 116] on h4 "KLM analogieen" at bounding box center [483, 112] width 419 height 15
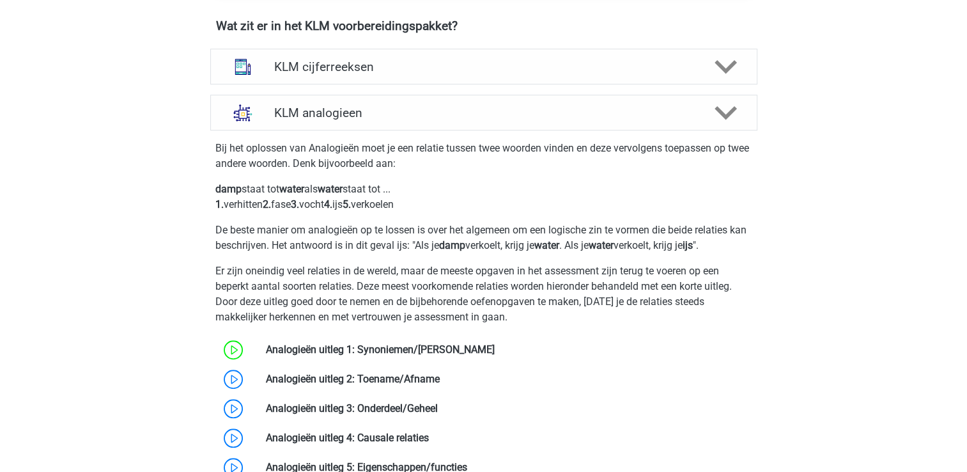
scroll to position [1056, 0]
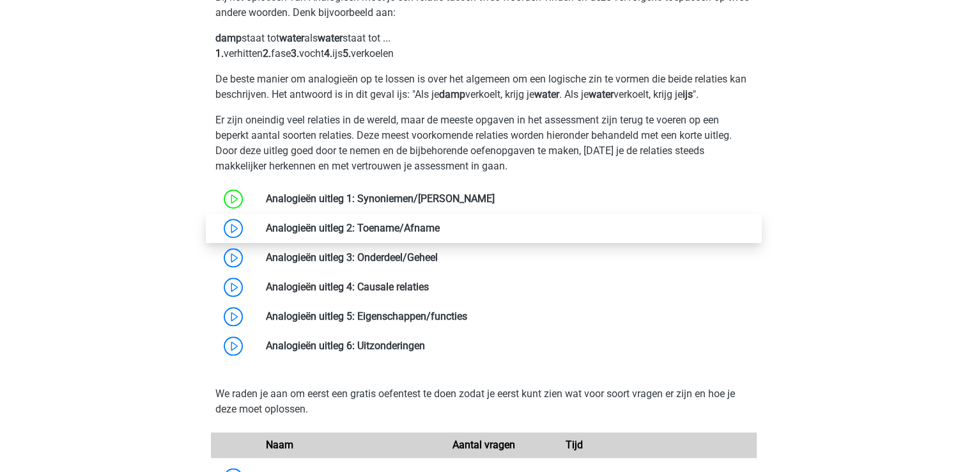
click at [440, 229] on link at bounding box center [440, 228] width 0 height 12
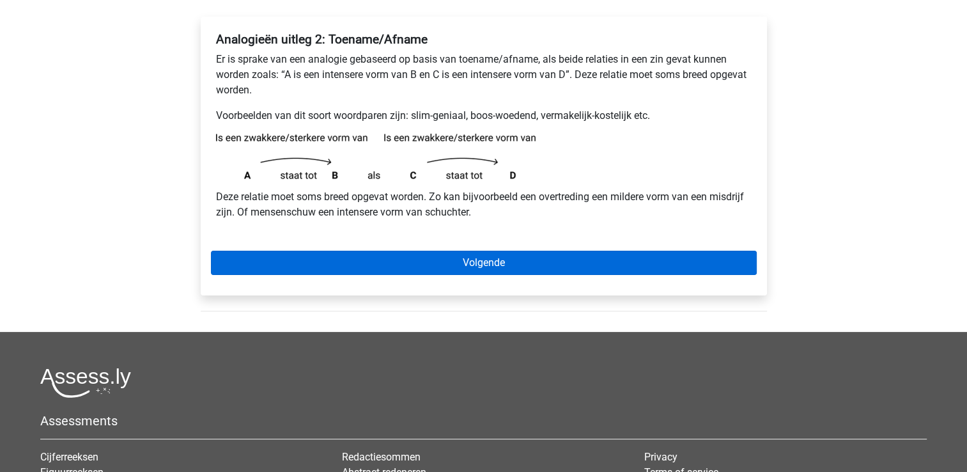
scroll to position [205, 0]
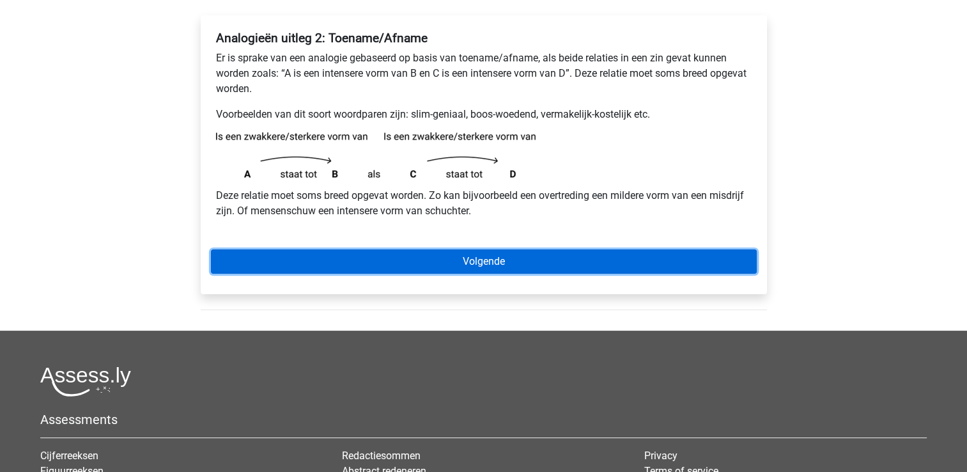
click at [378, 268] on link "Volgende" at bounding box center [484, 261] width 546 height 24
